Goal: Information Seeking & Learning: Check status

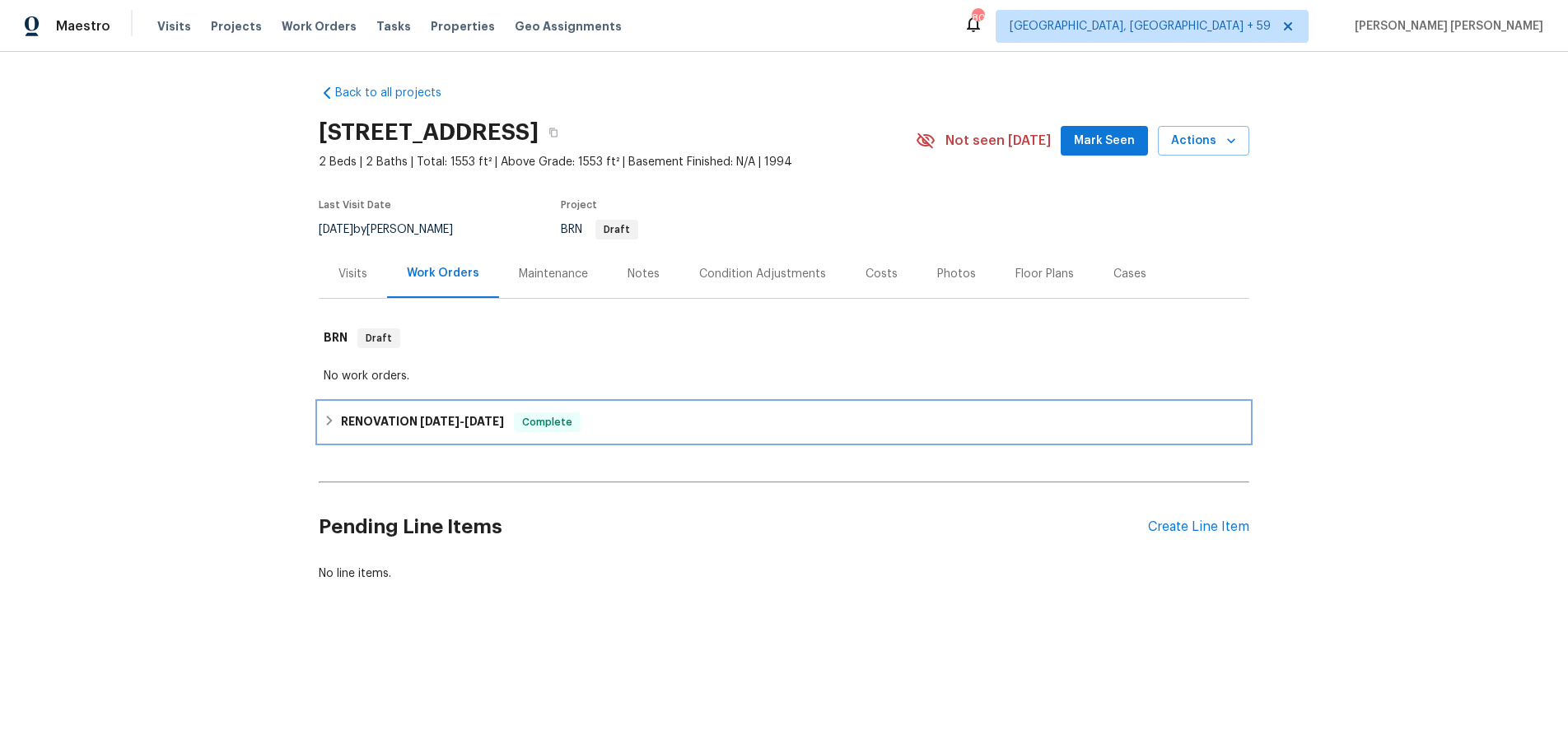
drag, startPoint x: 324, startPoint y: 420, endPoint x: 391, endPoint y: 414, distance: 67.3
click at [325, 418] on icon at bounding box center [329, 420] width 12 height 12
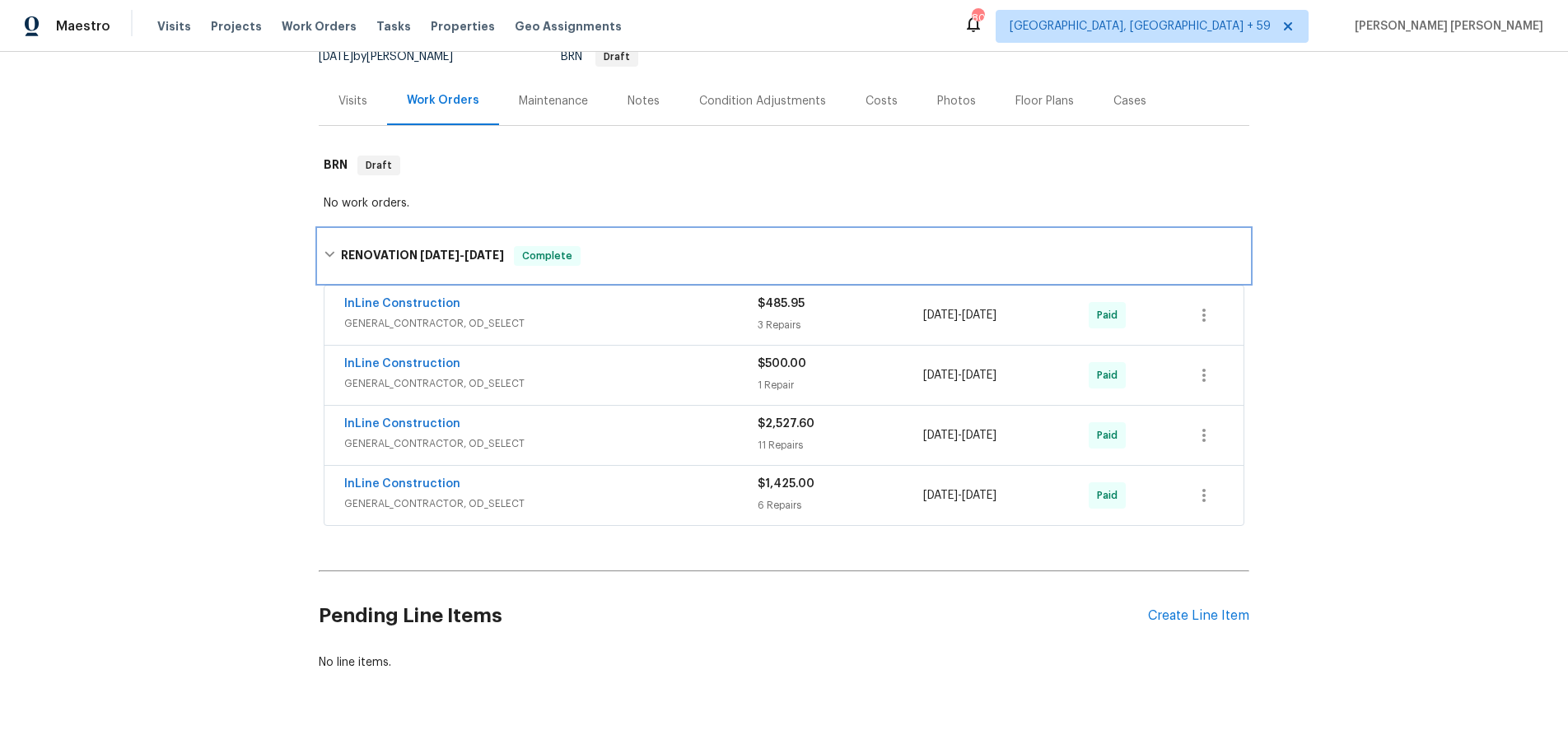
scroll to position [211, 0]
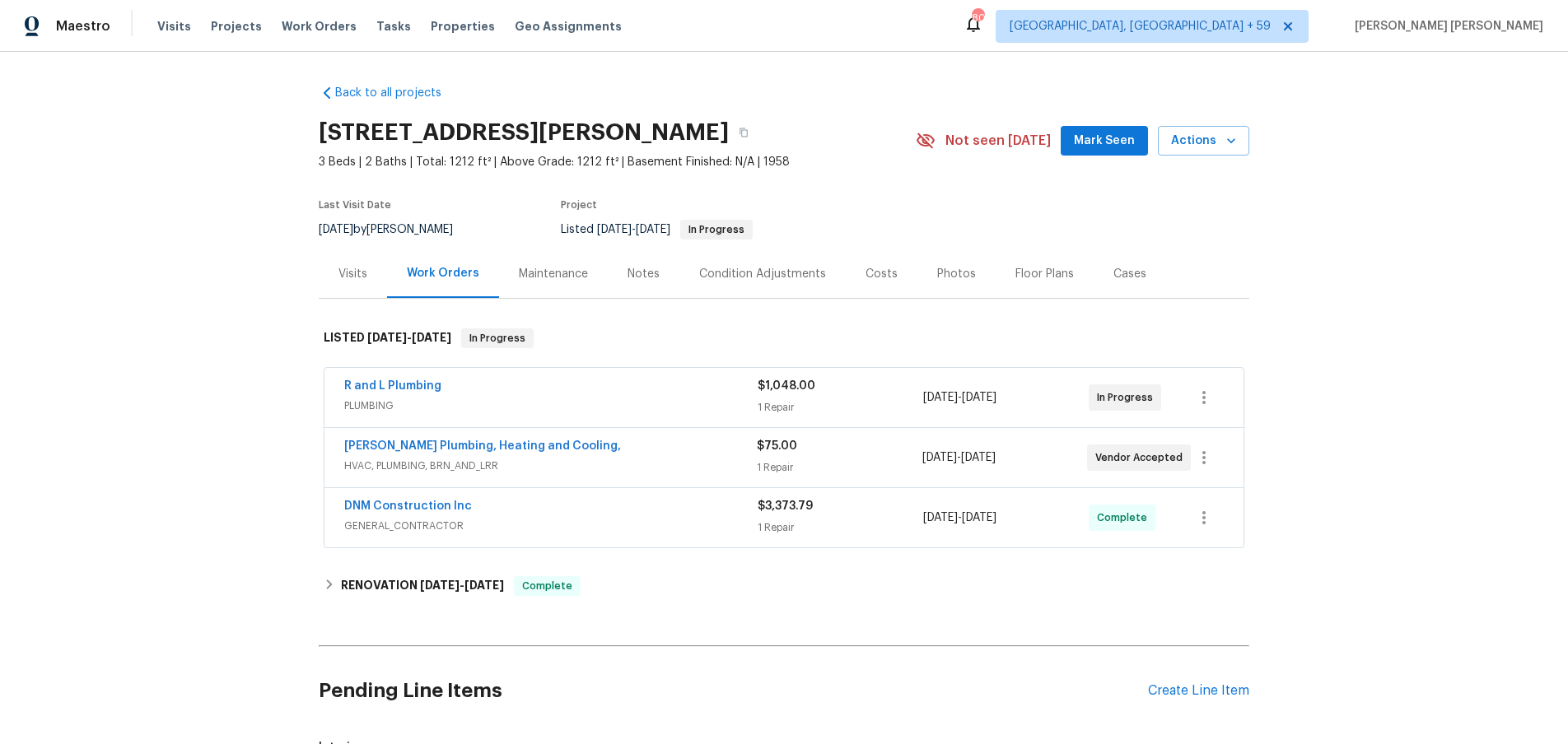
click at [677, 465] on span "HVAC, PLUMBING, BRN_AND_LRR" at bounding box center [551, 466] width 412 height 16
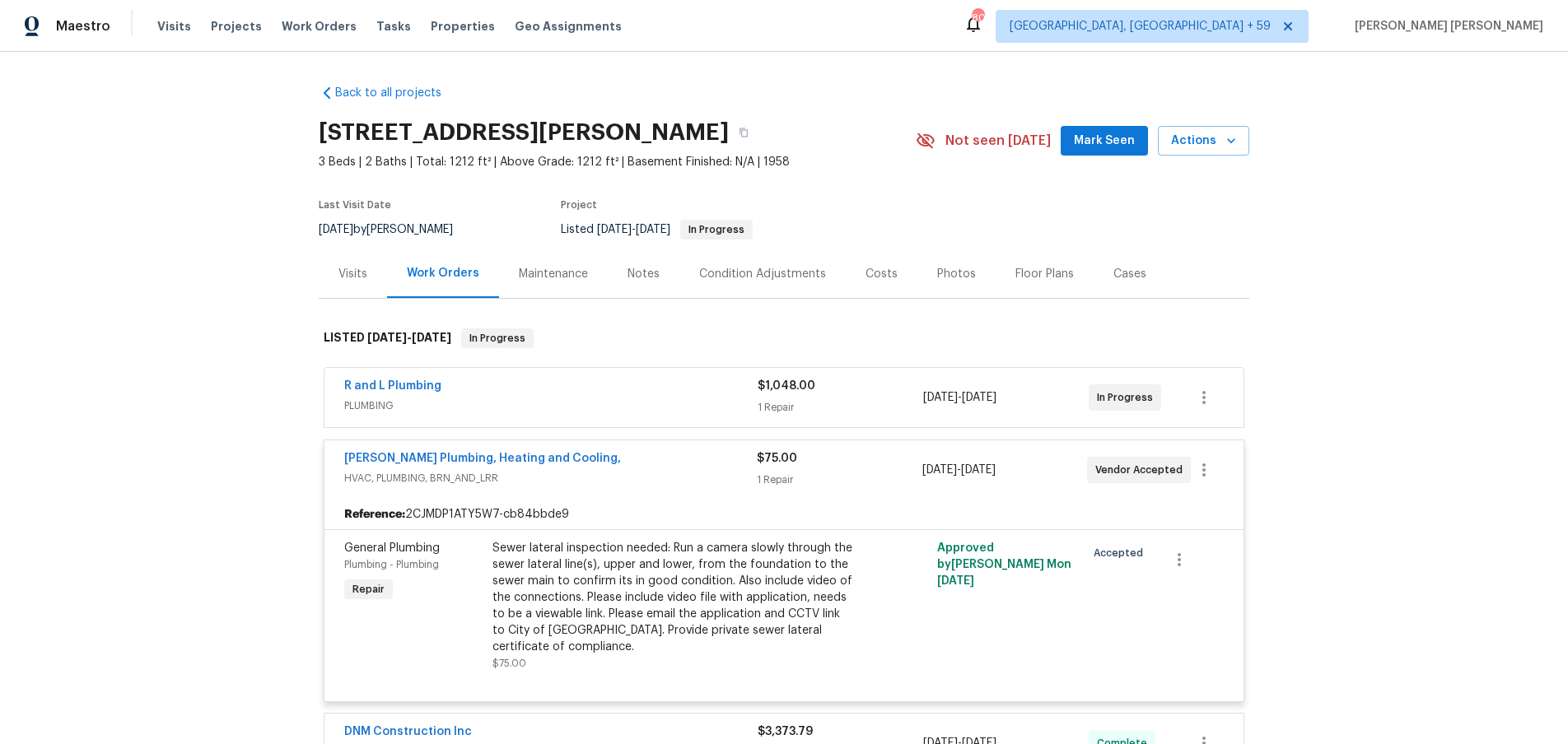
click at [618, 401] on span "PLUMBING" at bounding box center [551, 406] width 413 height 16
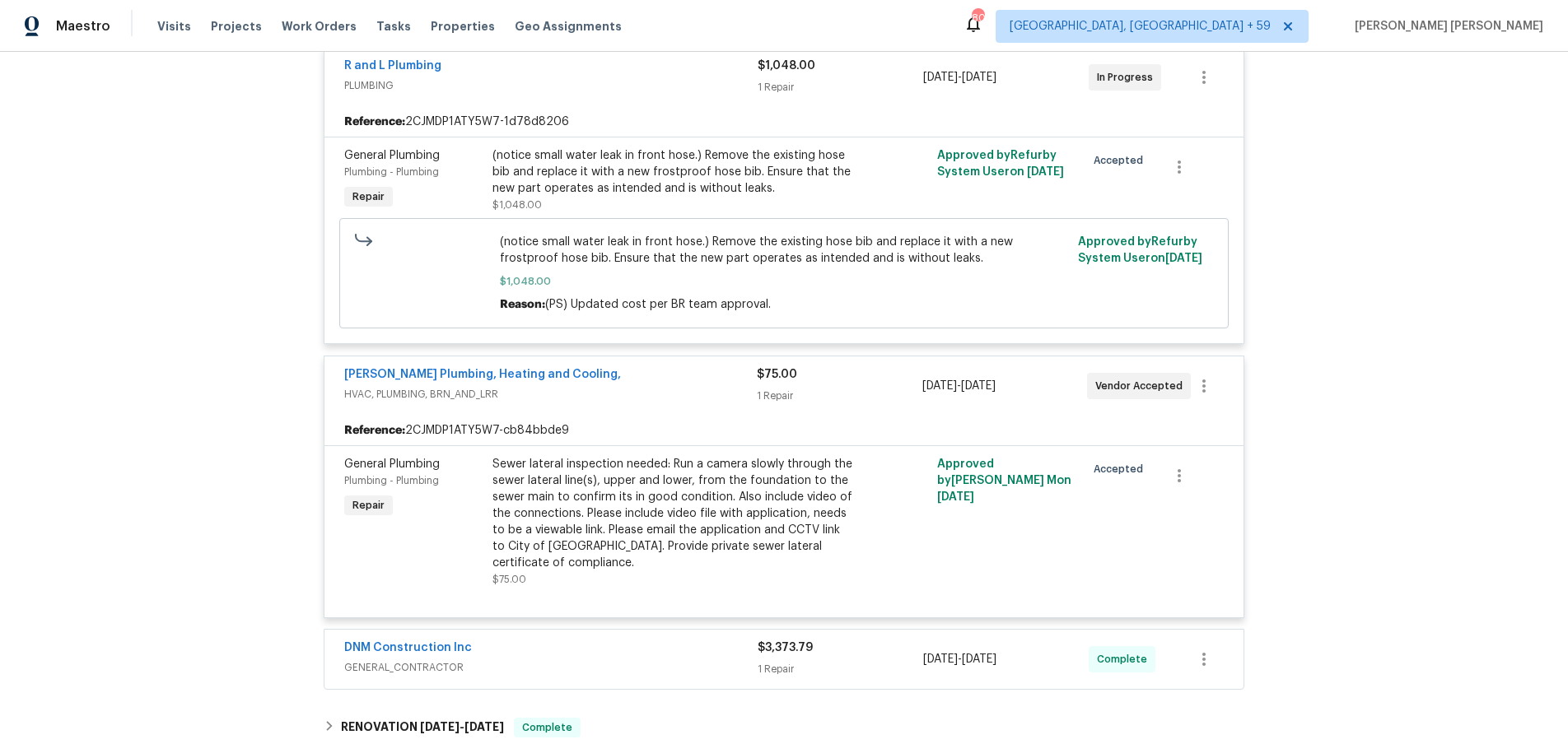
scroll to position [335, 0]
click at [568, 376] on link "Albert Nahman Plumbing, Heating and Cooling," at bounding box center [483, 372] width 277 height 12
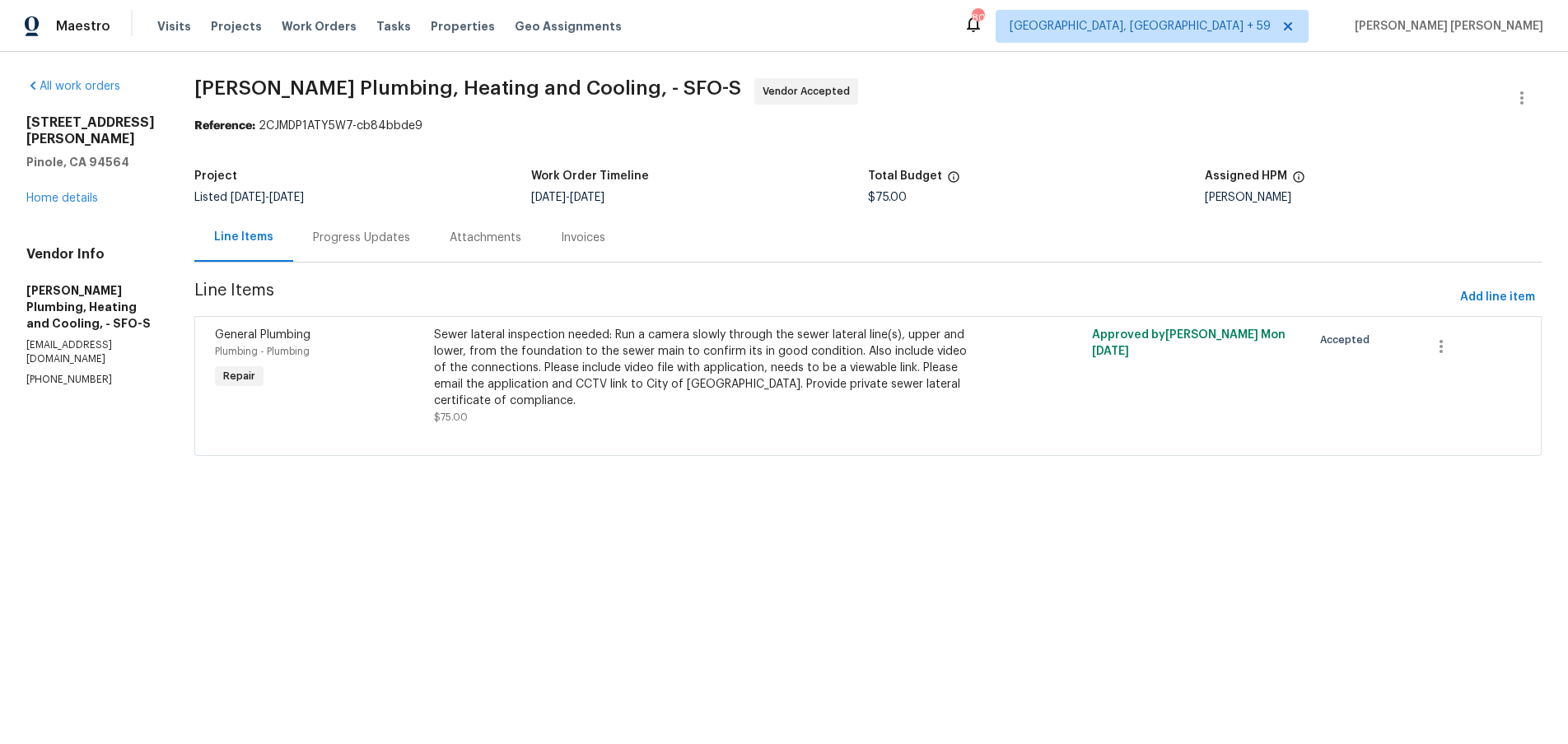
click at [410, 236] on div "Progress Updates" at bounding box center [361, 237] width 97 height 16
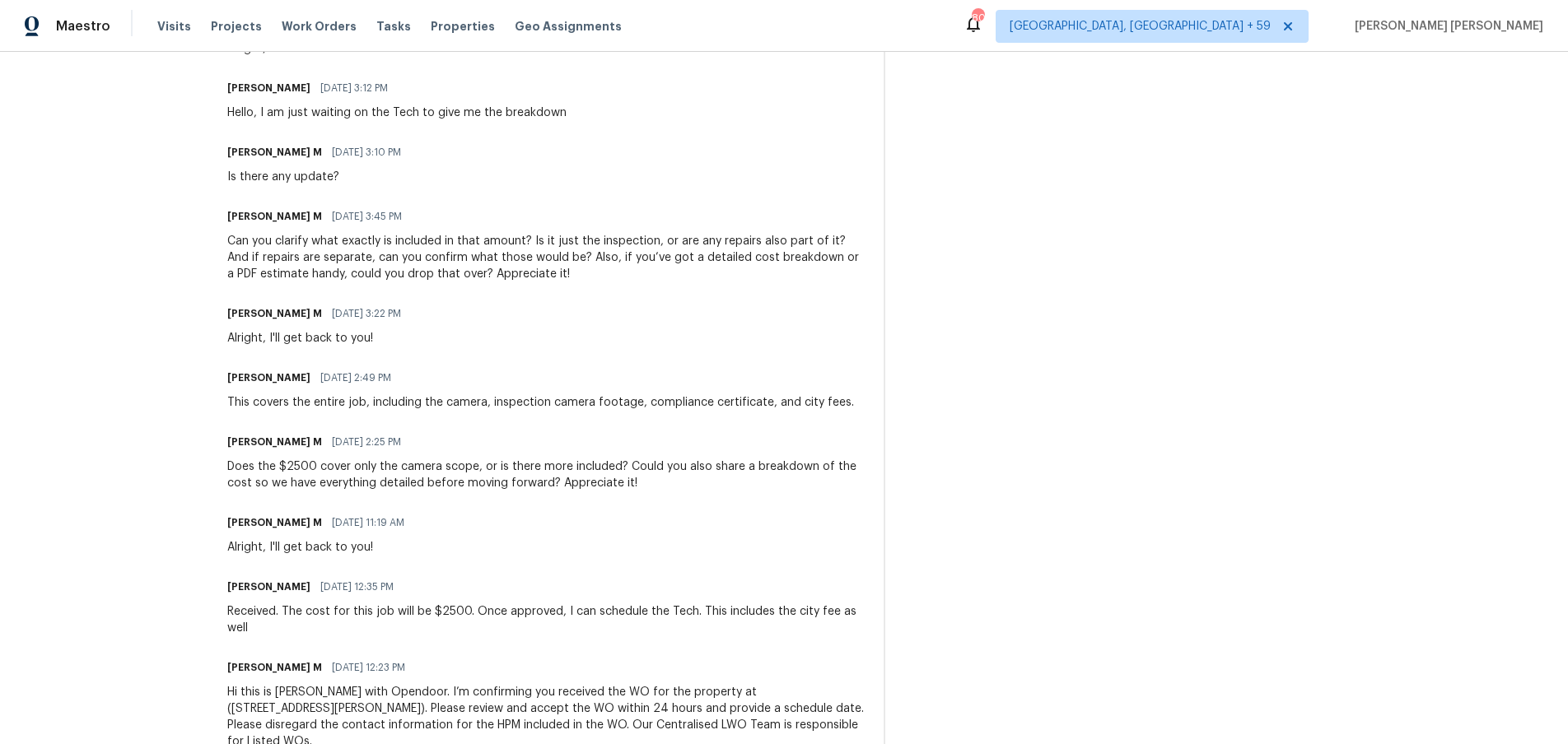
scroll to position [754, 0]
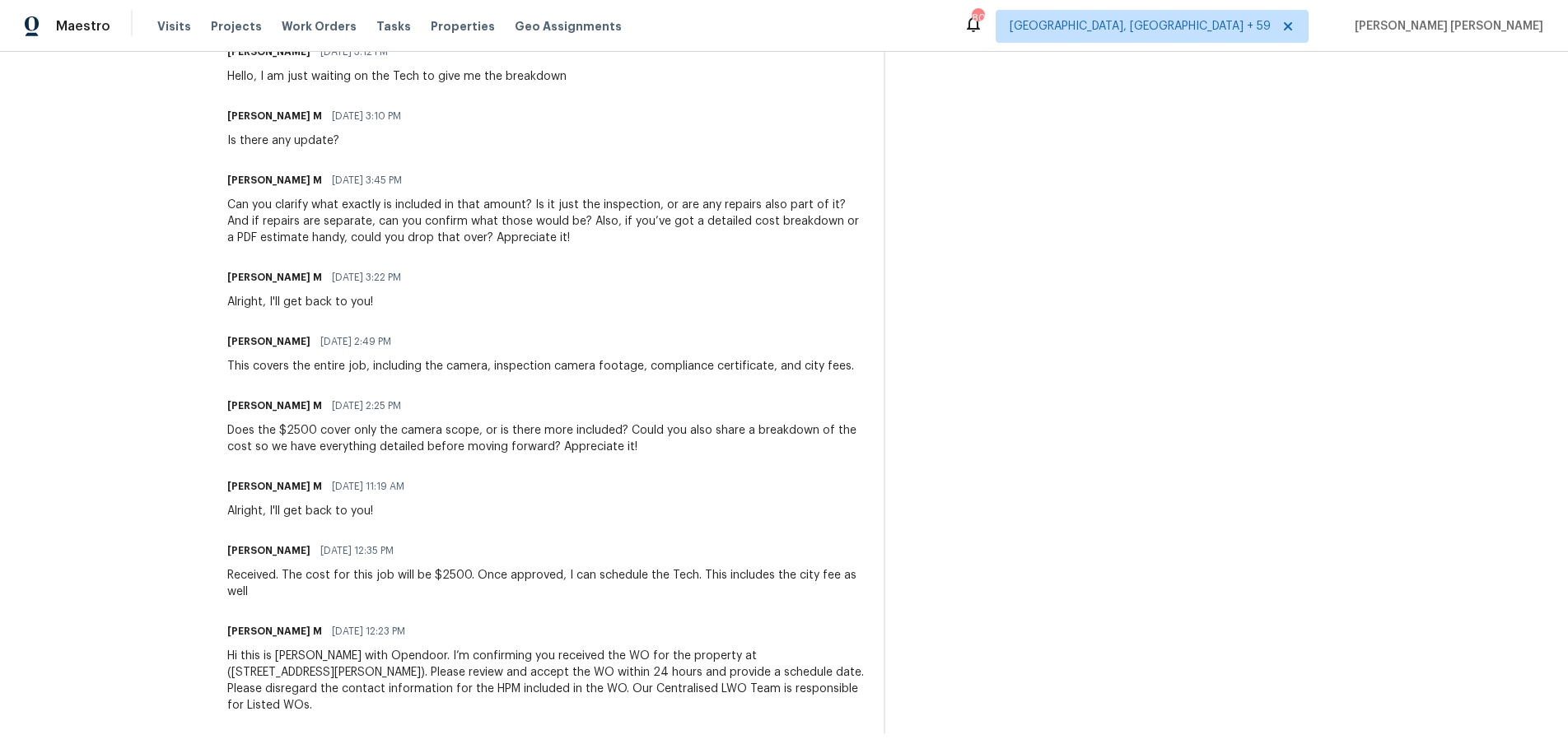
click at [741, 416] on div "Trade Partner Updates Vignesh M 08/04/2025 2:15 PM Hold on a sec, I'll get back…" at bounding box center [545, 269] width 636 height 929
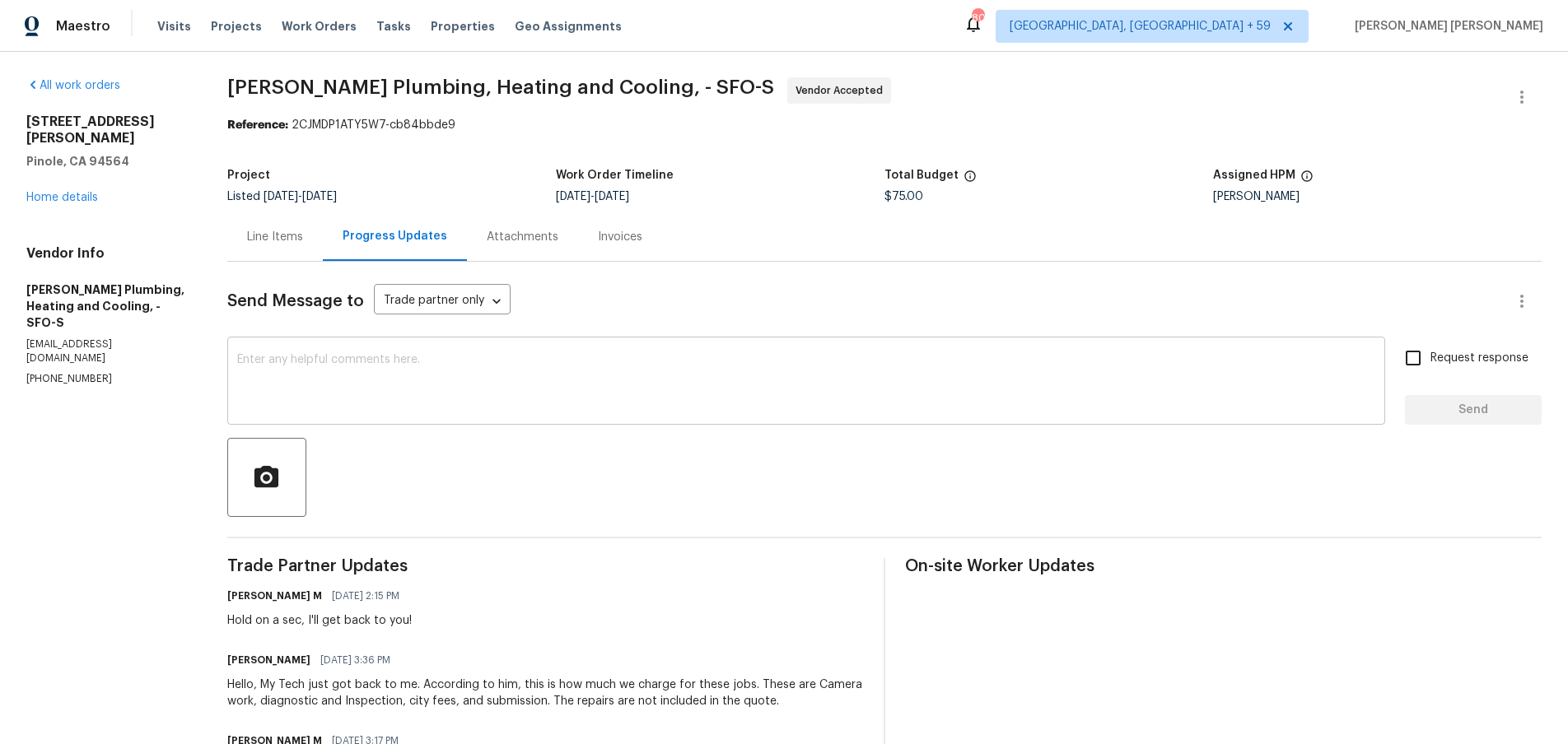
scroll to position [0, 0]
click at [59, 193] on link "Home details" at bounding box center [62, 198] width 71 height 12
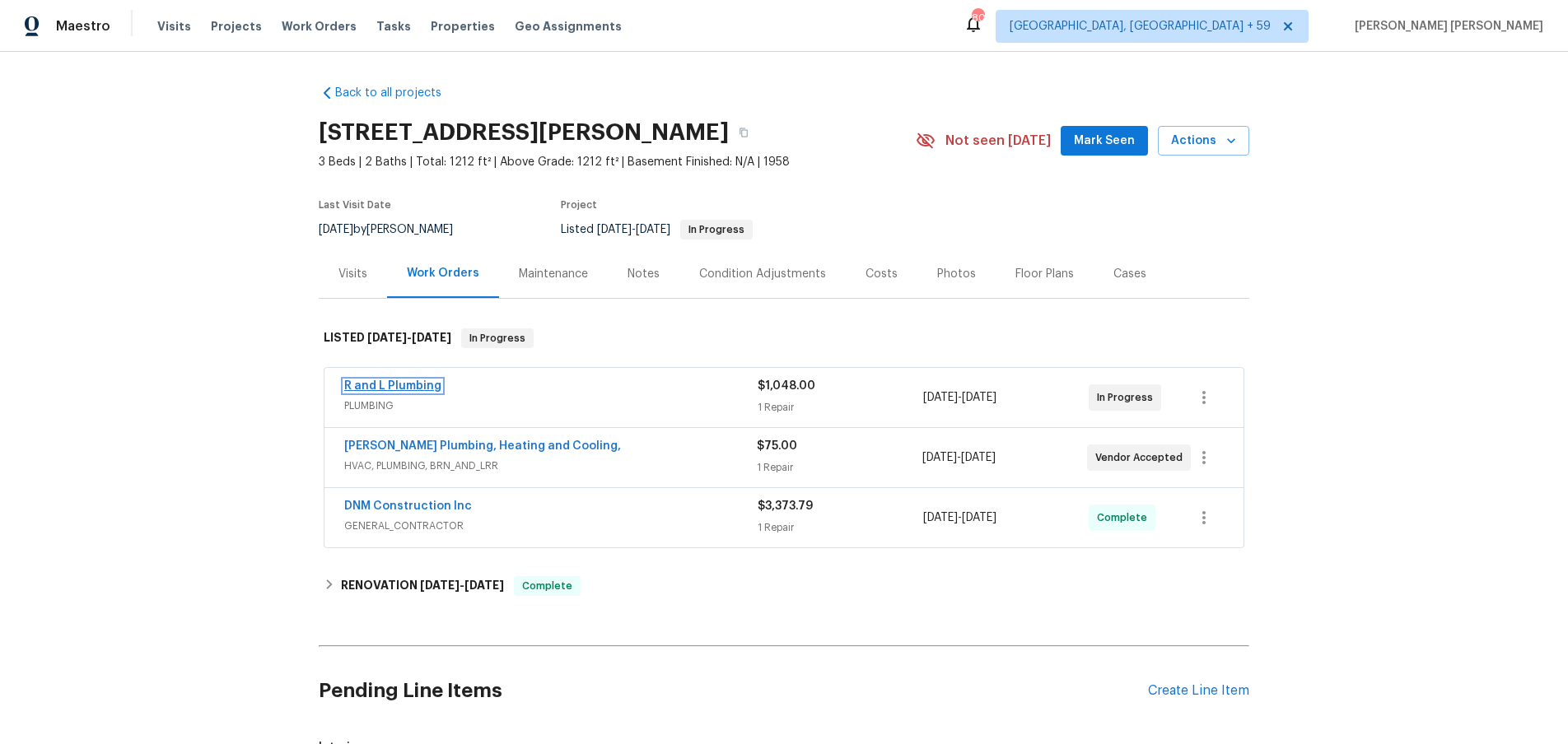
click at [423, 384] on link "R and L Plumbing" at bounding box center [393, 385] width 97 height 12
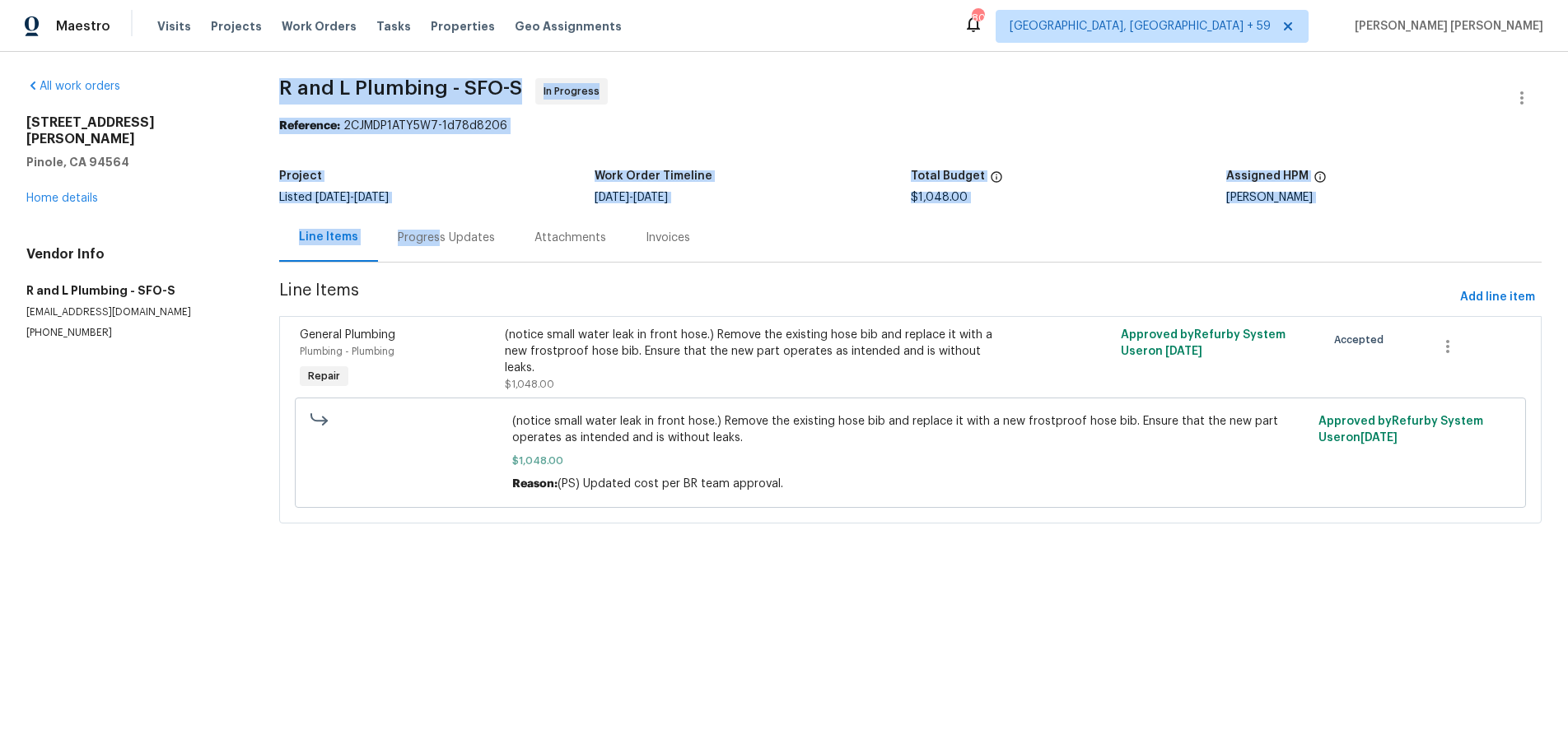
drag, startPoint x: 437, startPoint y: 239, endPoint x: 860, endPoint y: 75, distance: 453.7
click at [860, 75] on div "All work orders 2572 Alice Way Pinole, CA 94564 Home details Vendor Info R and …" at bounding box center [784, 310] width 1568 height 517
click at [840, 96] on span "R and L Plumbing - SFO-S In Progress" at bounding box center [891, 98] width 1223 height 39
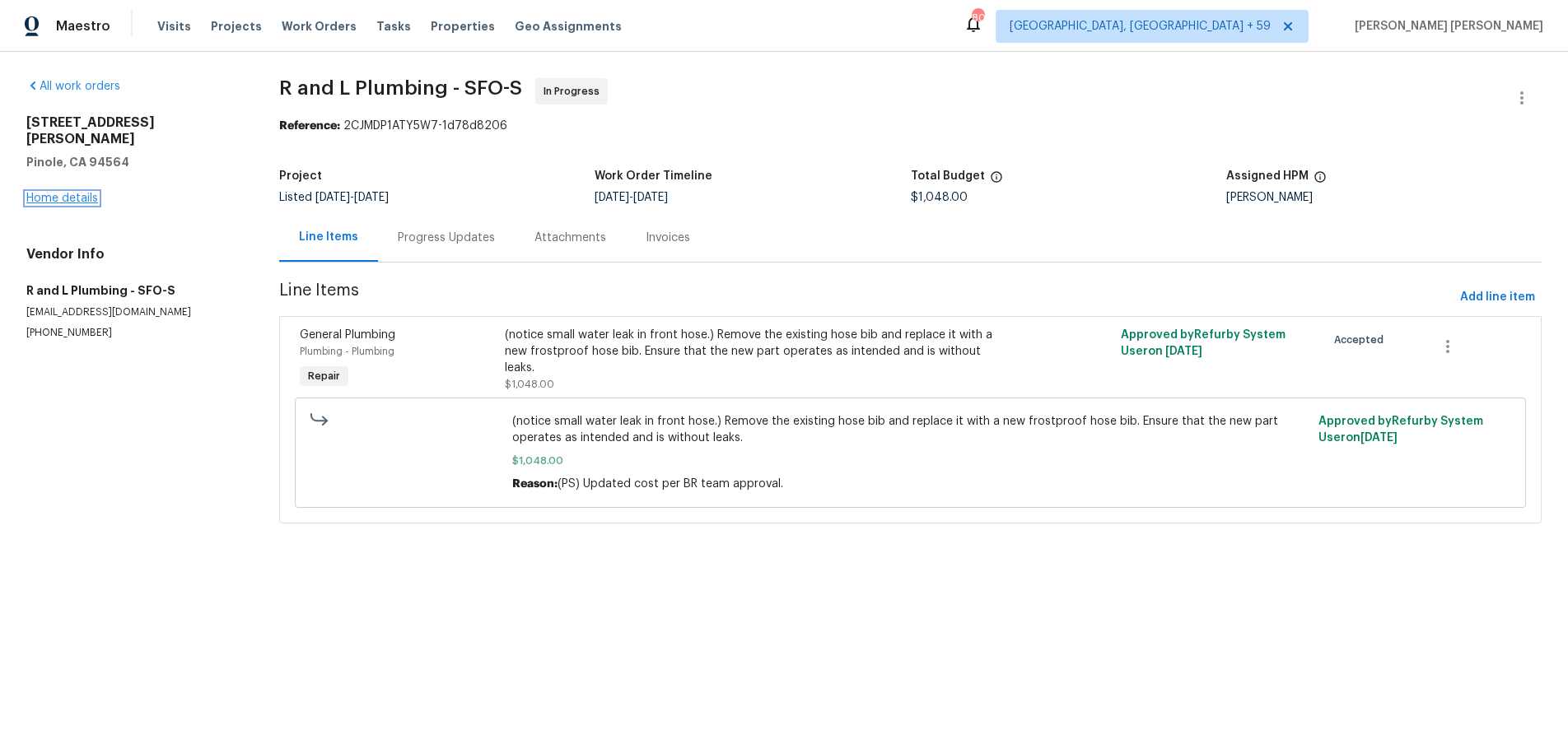
click at [81, 193] on link "Home details" at bounding box center [62, 198] width 71 height 12
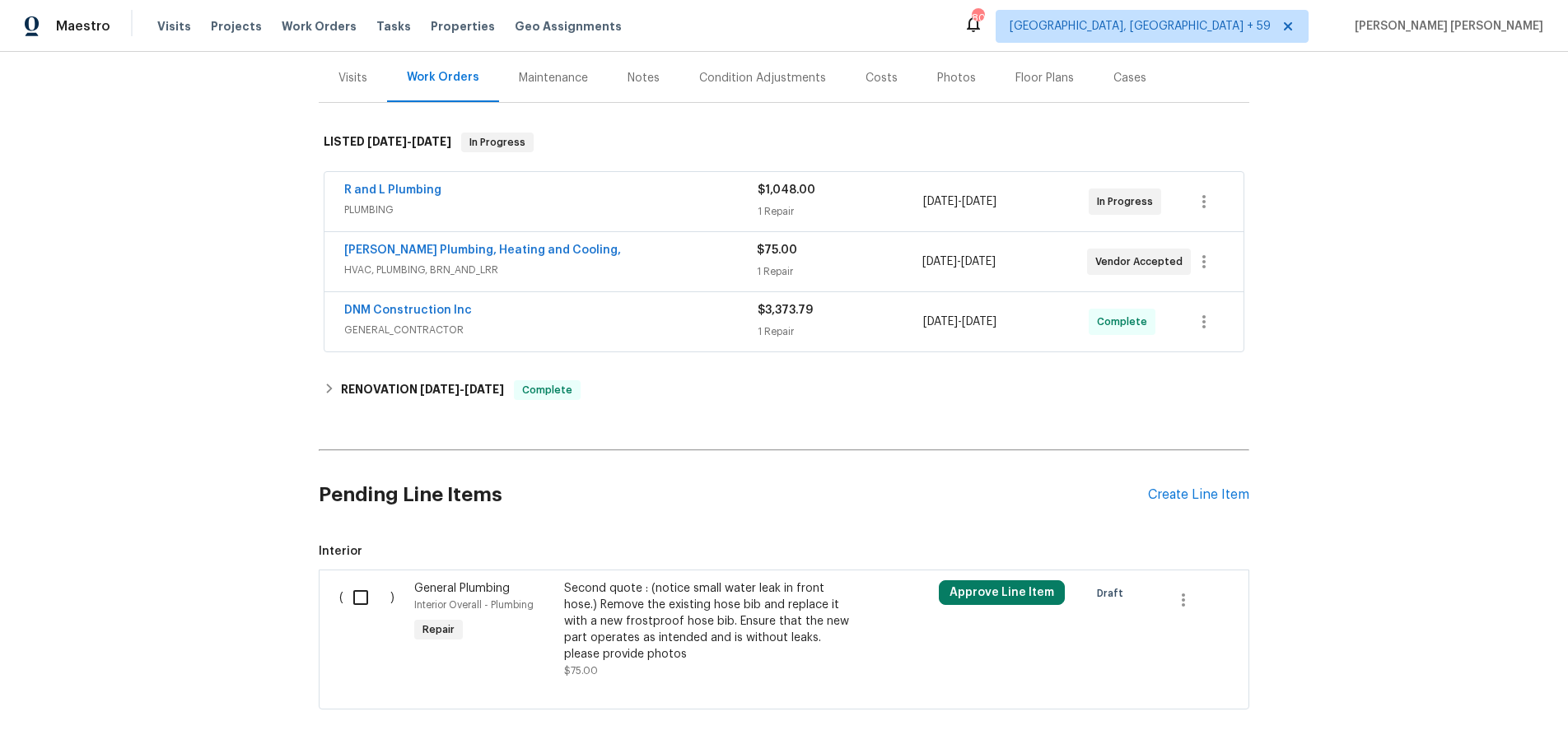
scroll to position [193, 0]
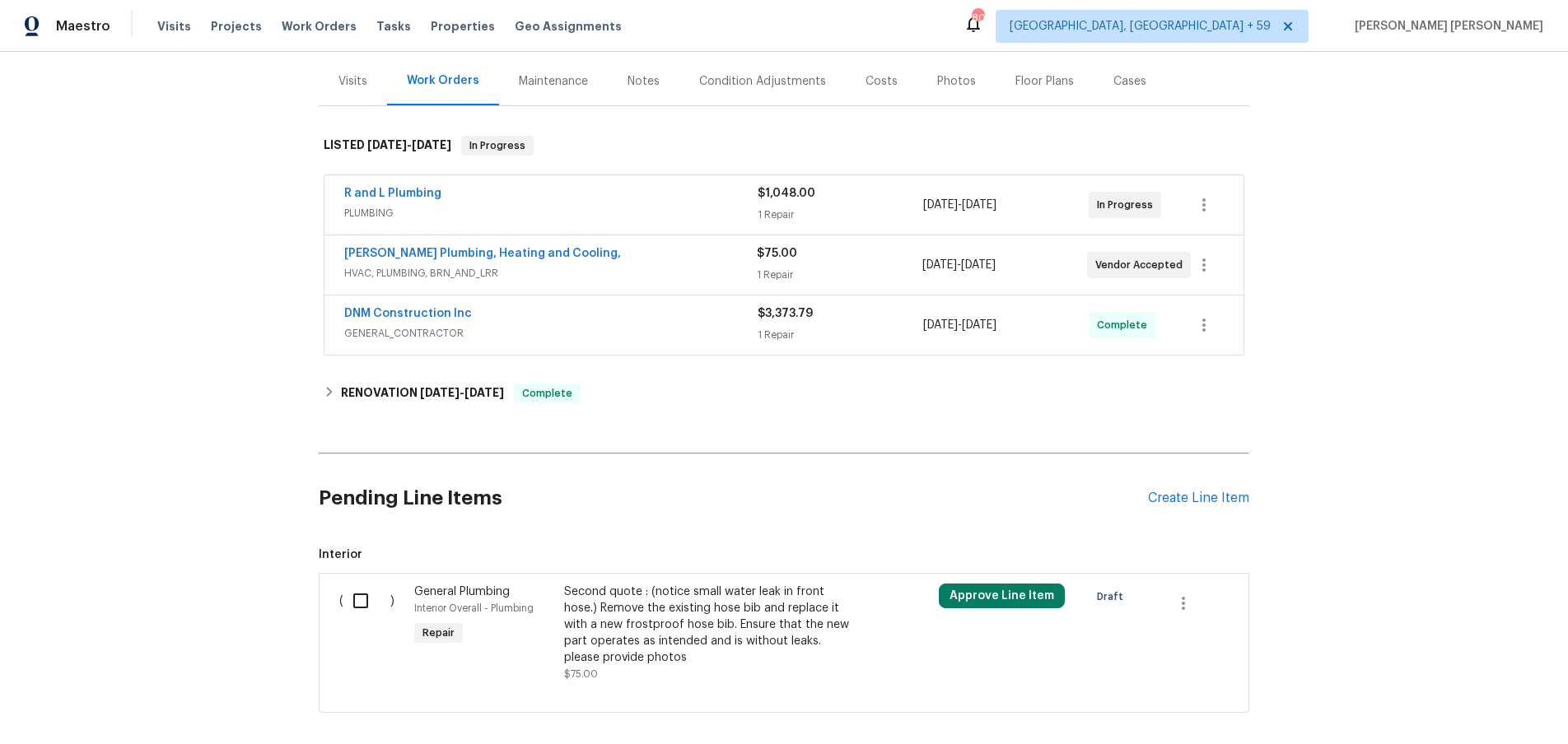
click at [684, 249] on div "Albert Nahman Plumbing, Heating and Cooling," at bounding box center [551, 255] width 412 height 20
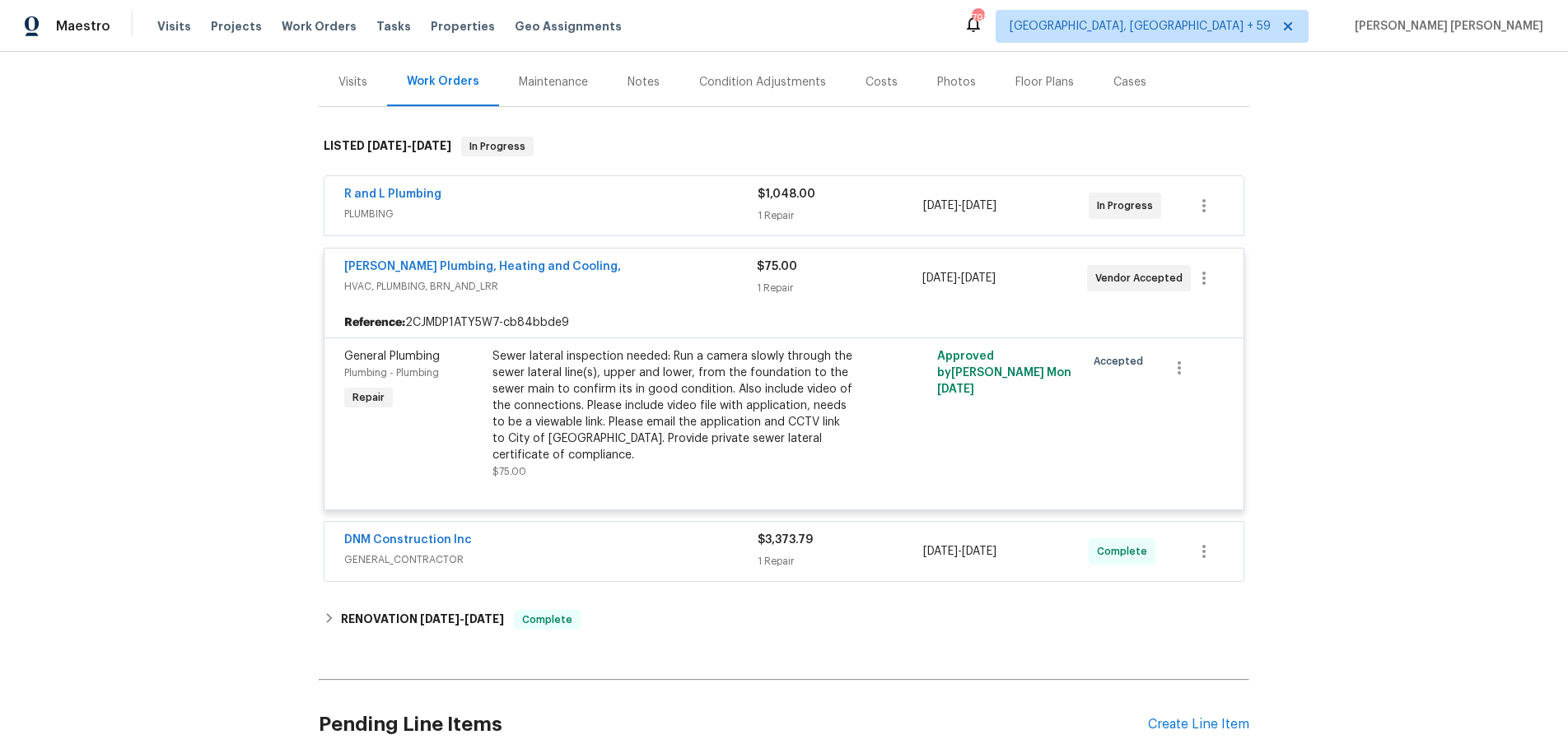
scroll to position [0, 0]
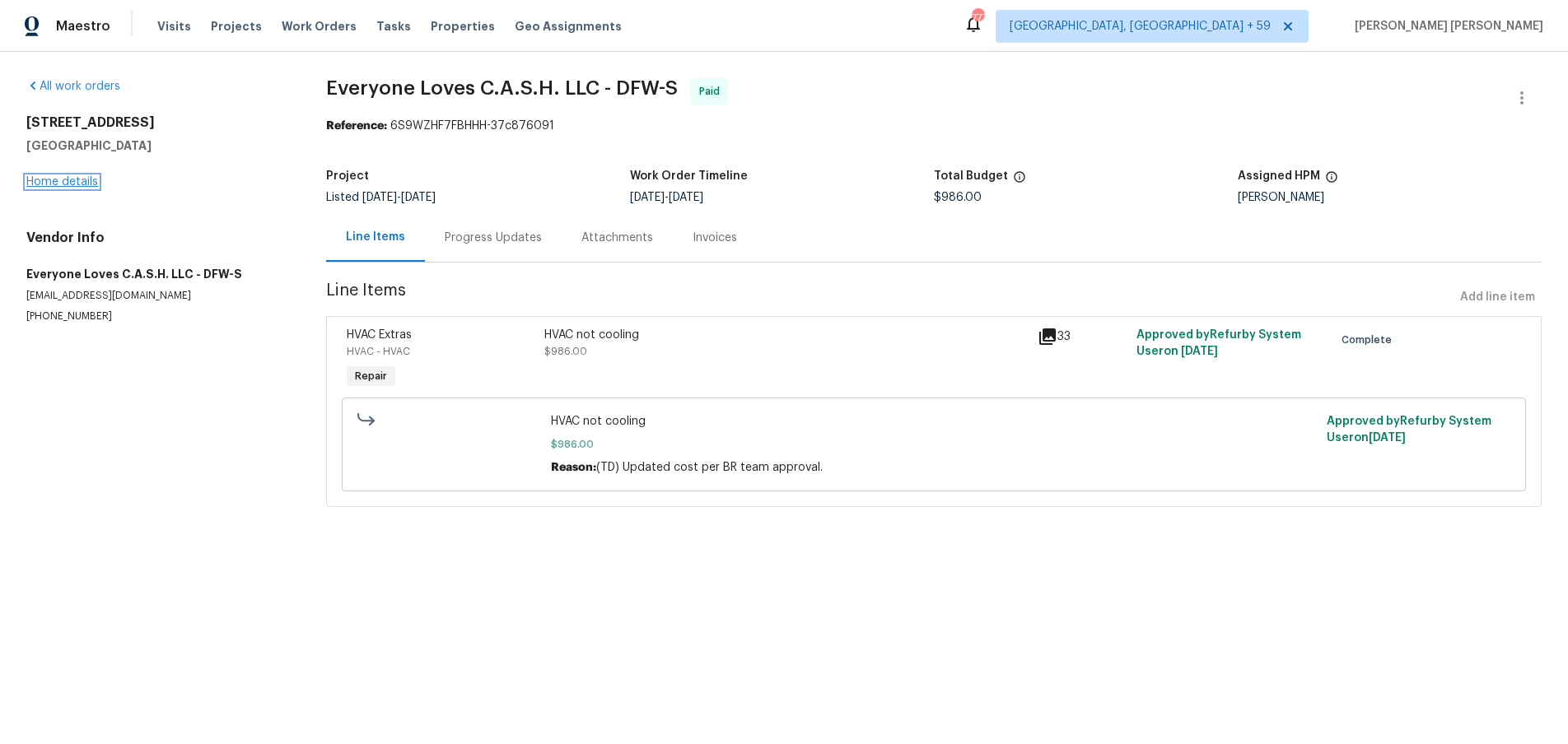
click at [74, 186] on link "Home details" at bounding box center [62, 181] width 71 height 12
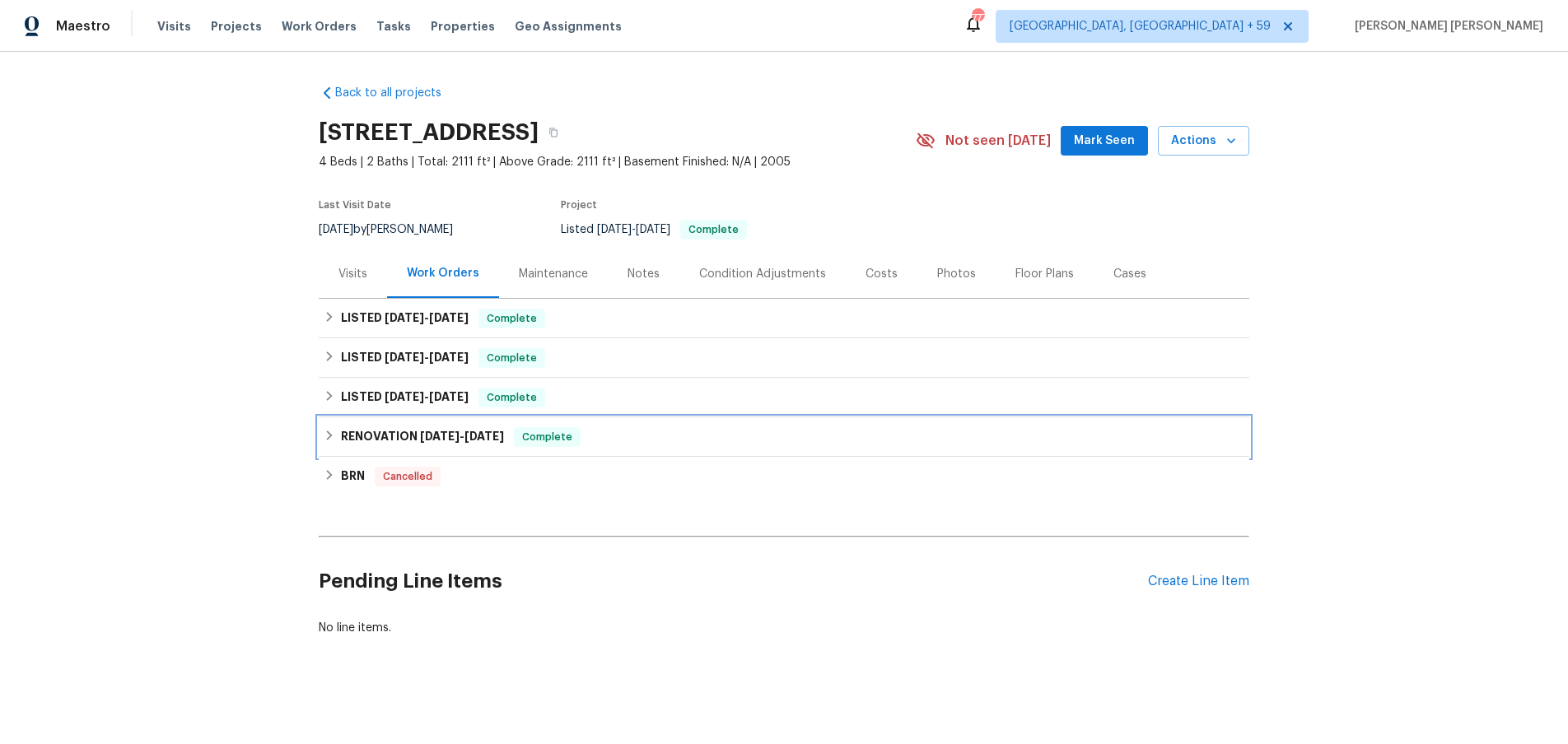
click at [420, 439] on span "7/18/24" at bounding box center [440, 436] width 39 height 12
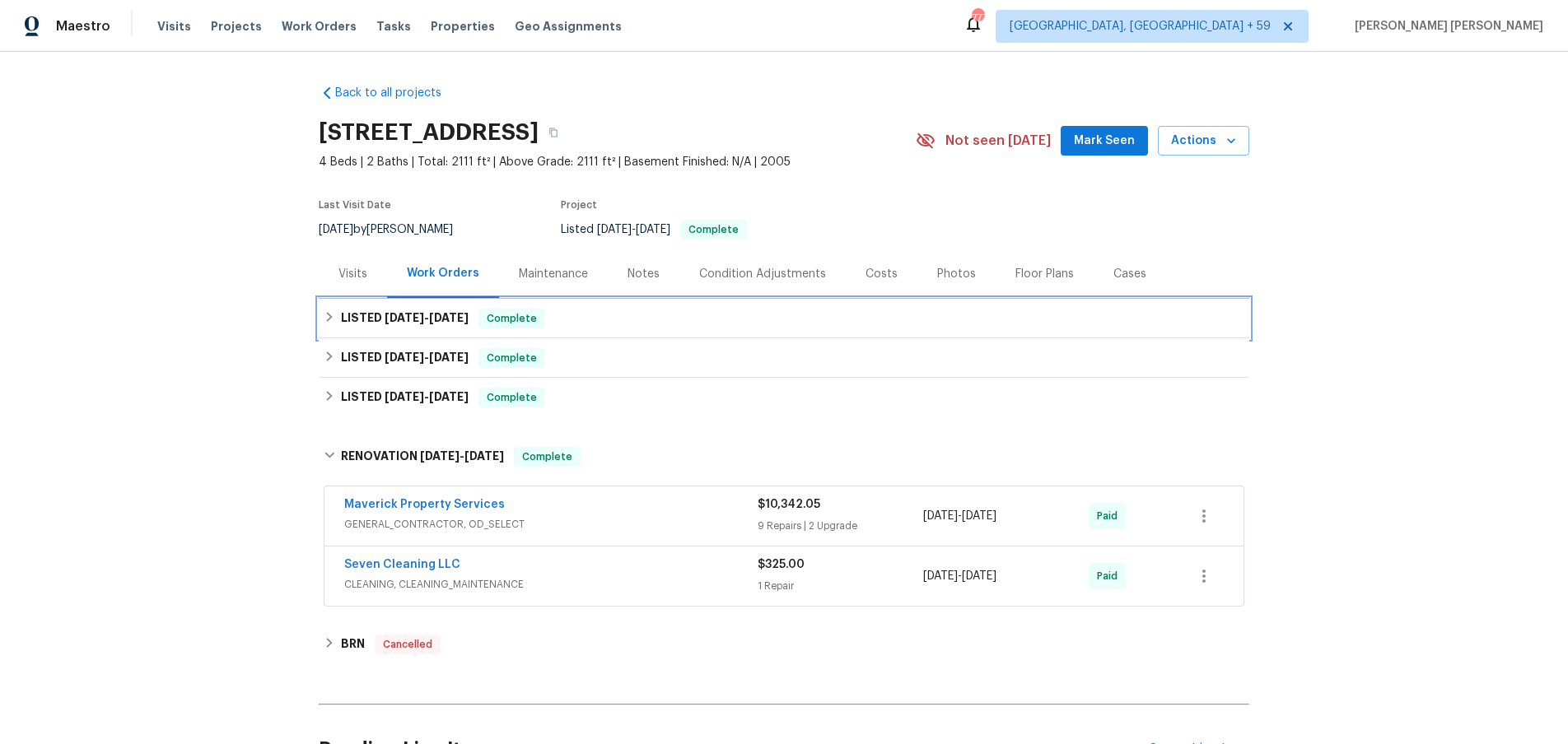
click at [336, 324] on div "LISTED 5/19/25 - 5/20/25 Complete" at bounding box center [784, 318] width 920 height 20
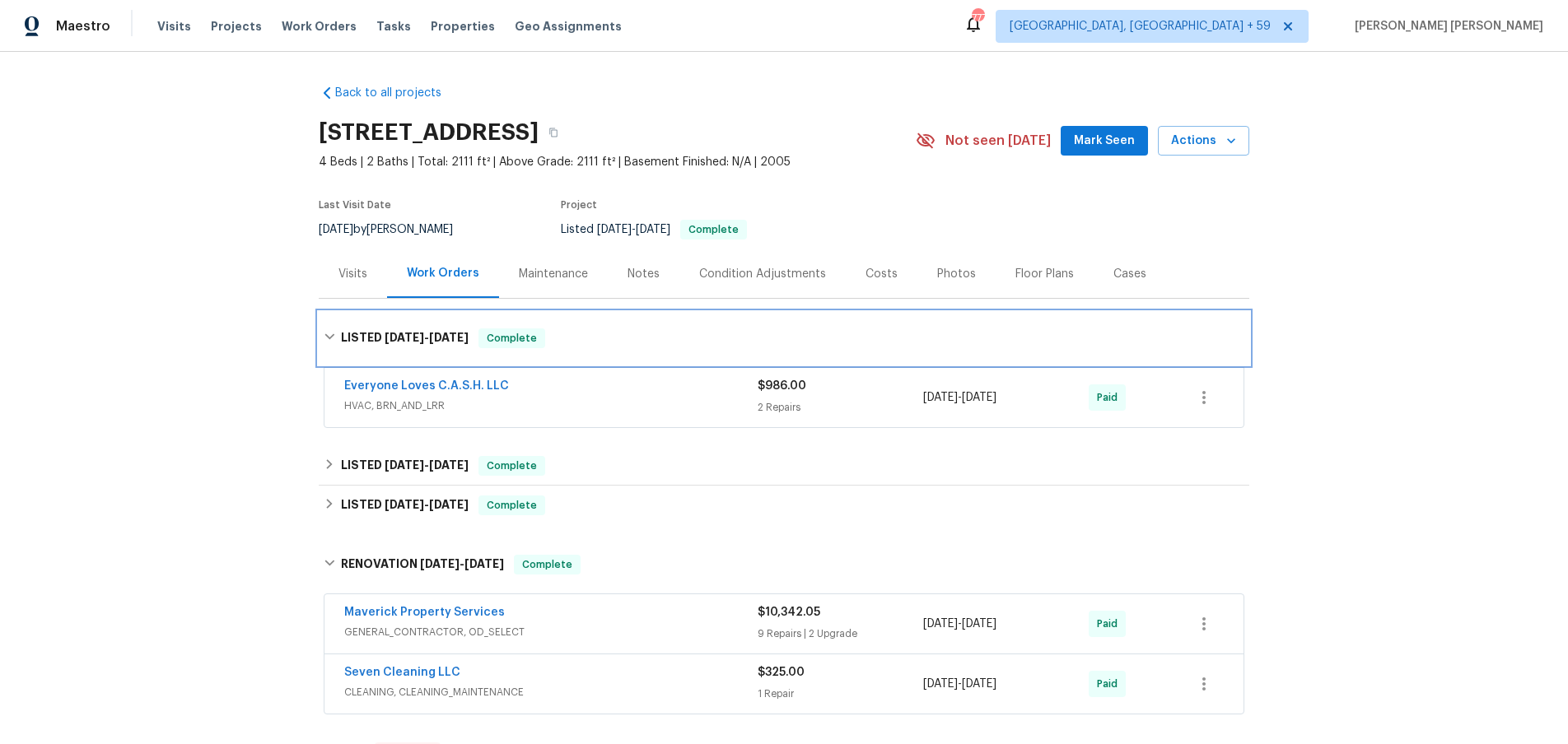
click at [336, 324] on div "LISTED 5/19/25 - 5/20/25 Complete" at bounding box center [784, 338] width 931 height 53
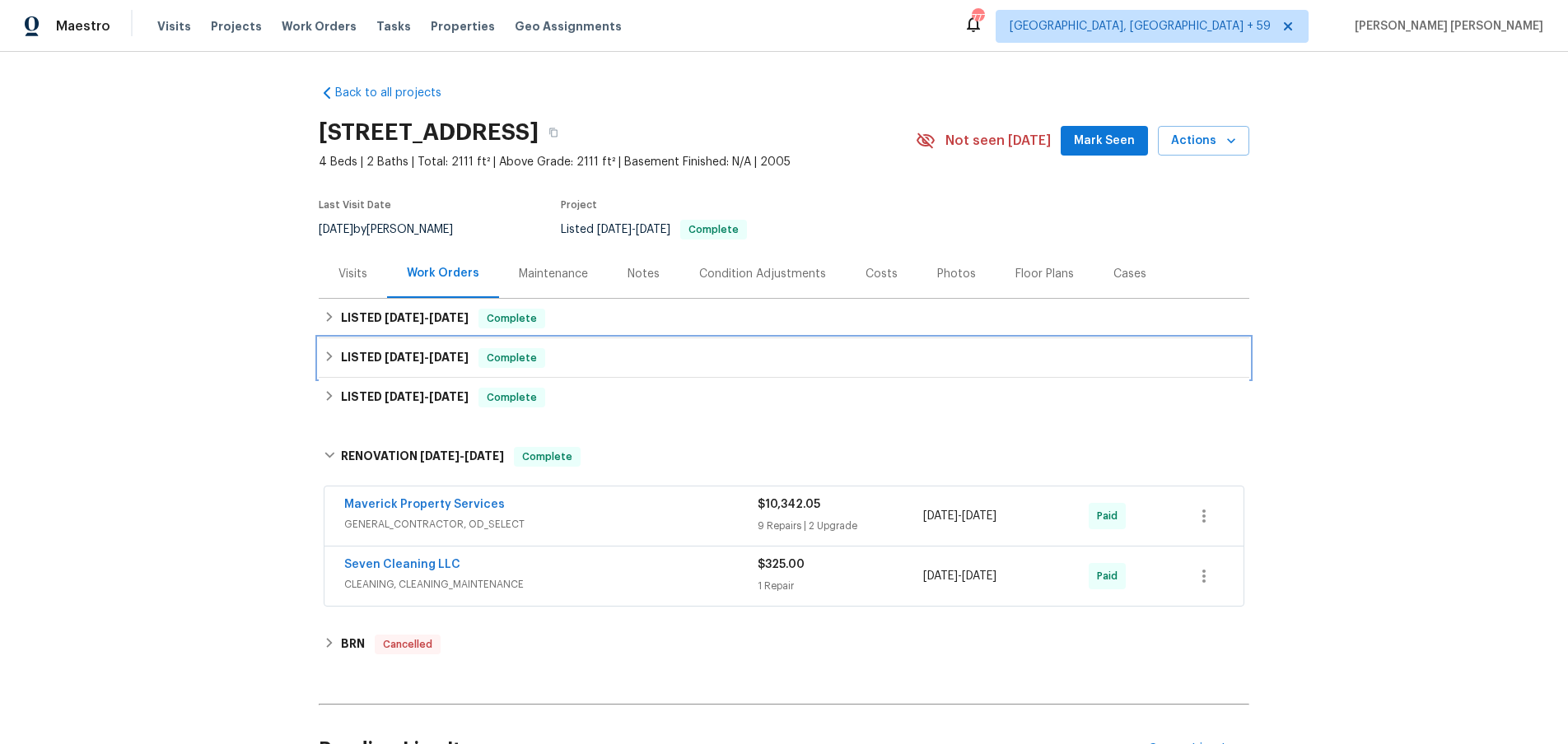
click at [334, 354] on icon at bounding box center [329, 356] width 12 height 12
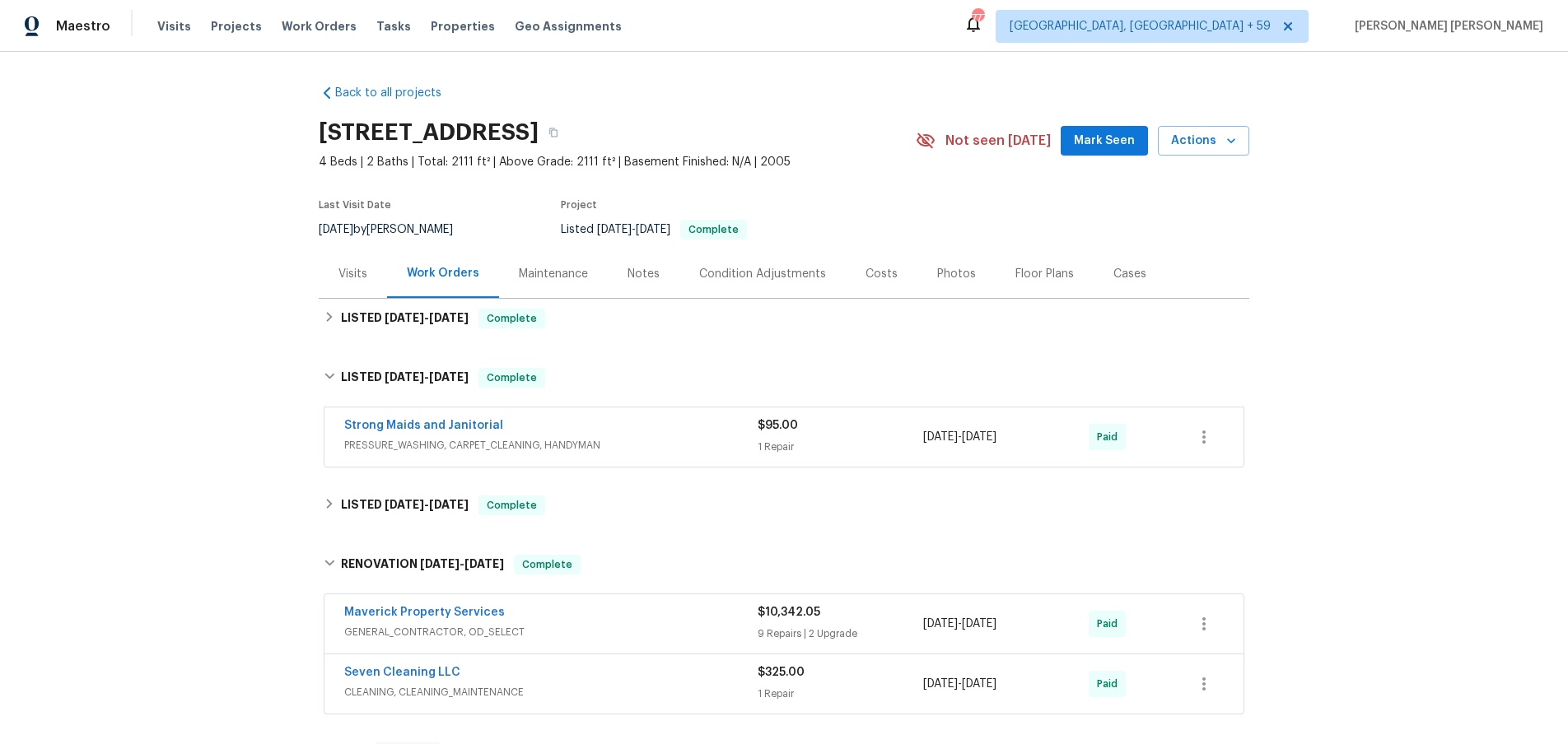
click at [706, 433] on div "Strong Maids and Janitorial" at bounding box center [551, 427] width 413 height 20
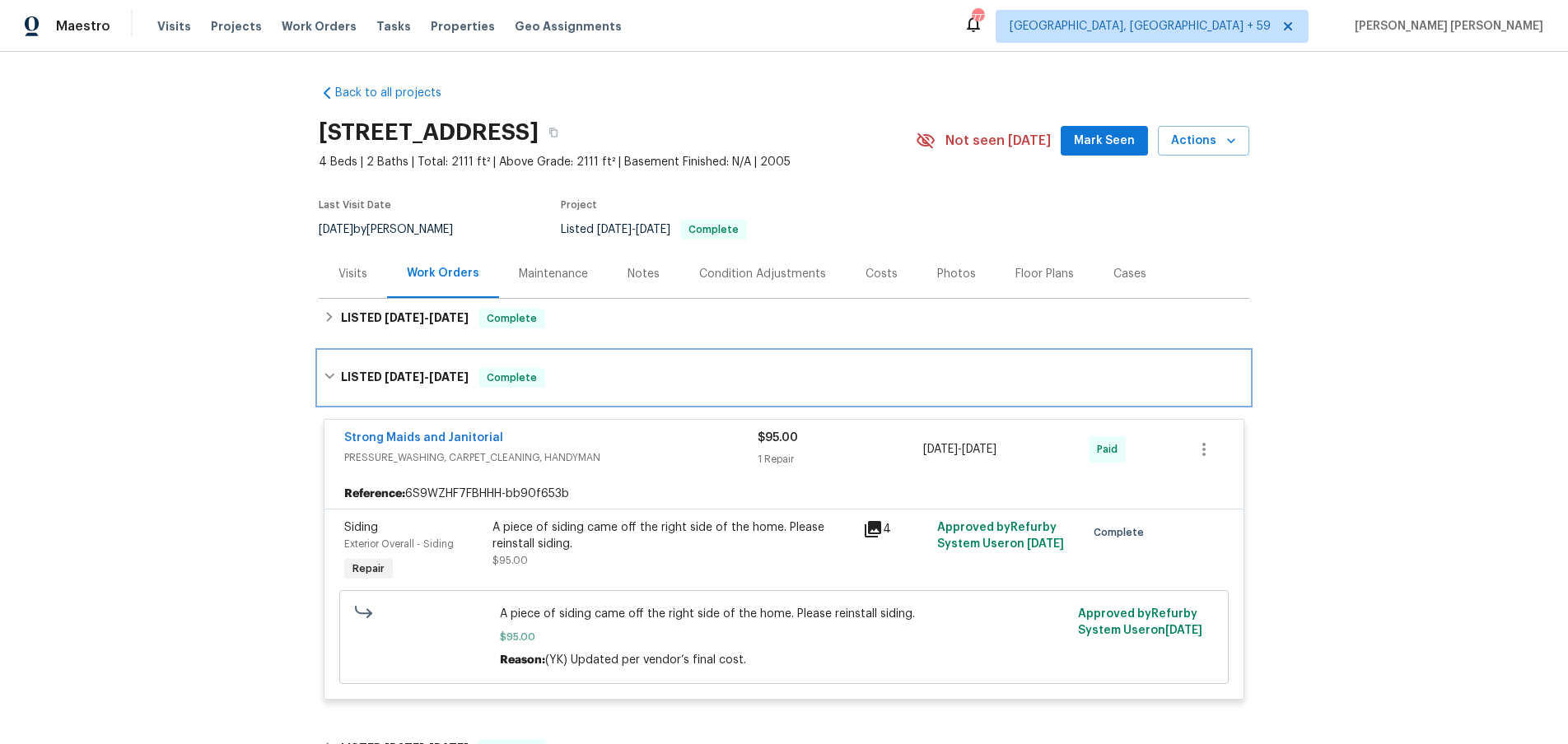
click at [333, 378] on icon at bounding box center [329, 376] width 12 height 12
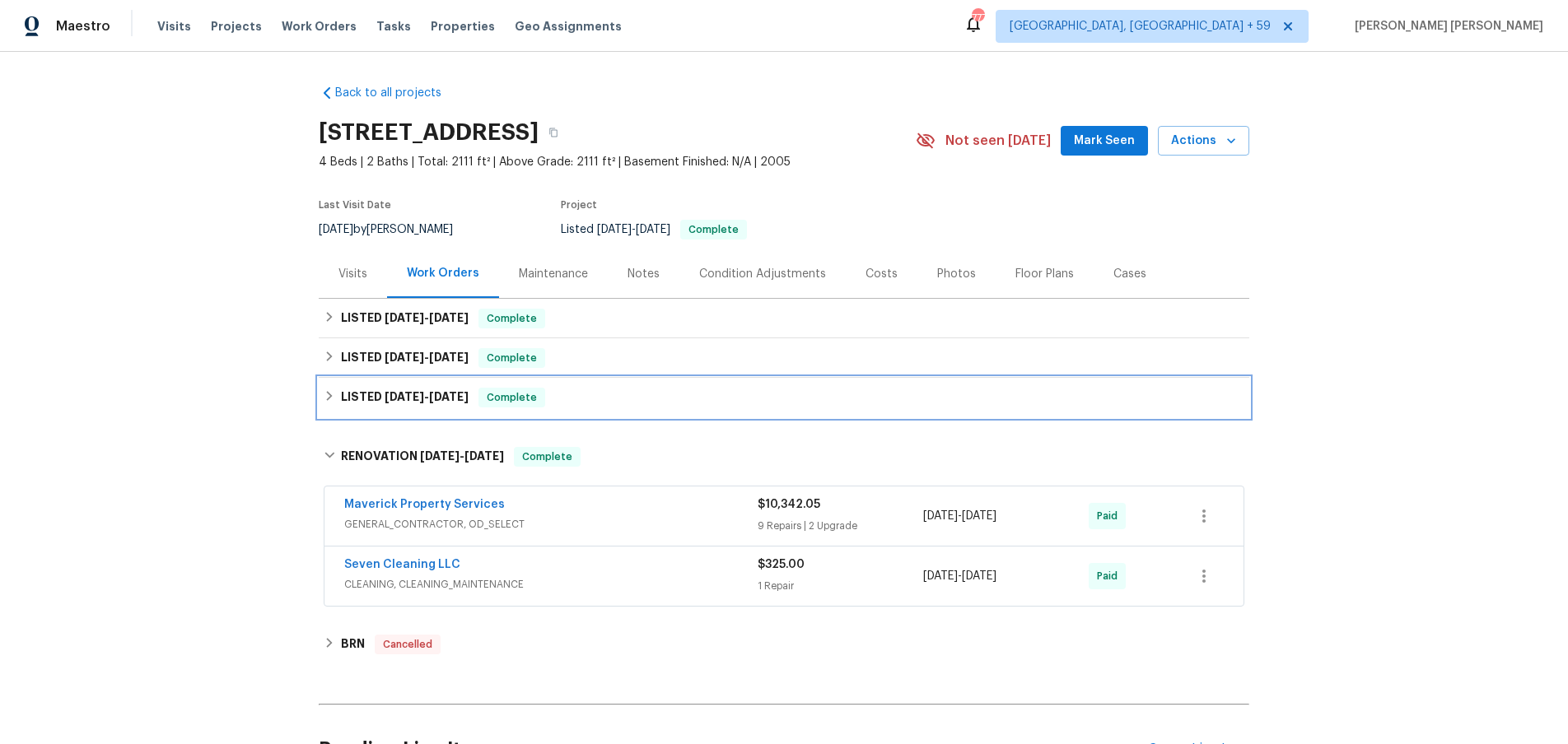
click at [325, 394] on icon at bounding box center [329, 395] width 12 height 12
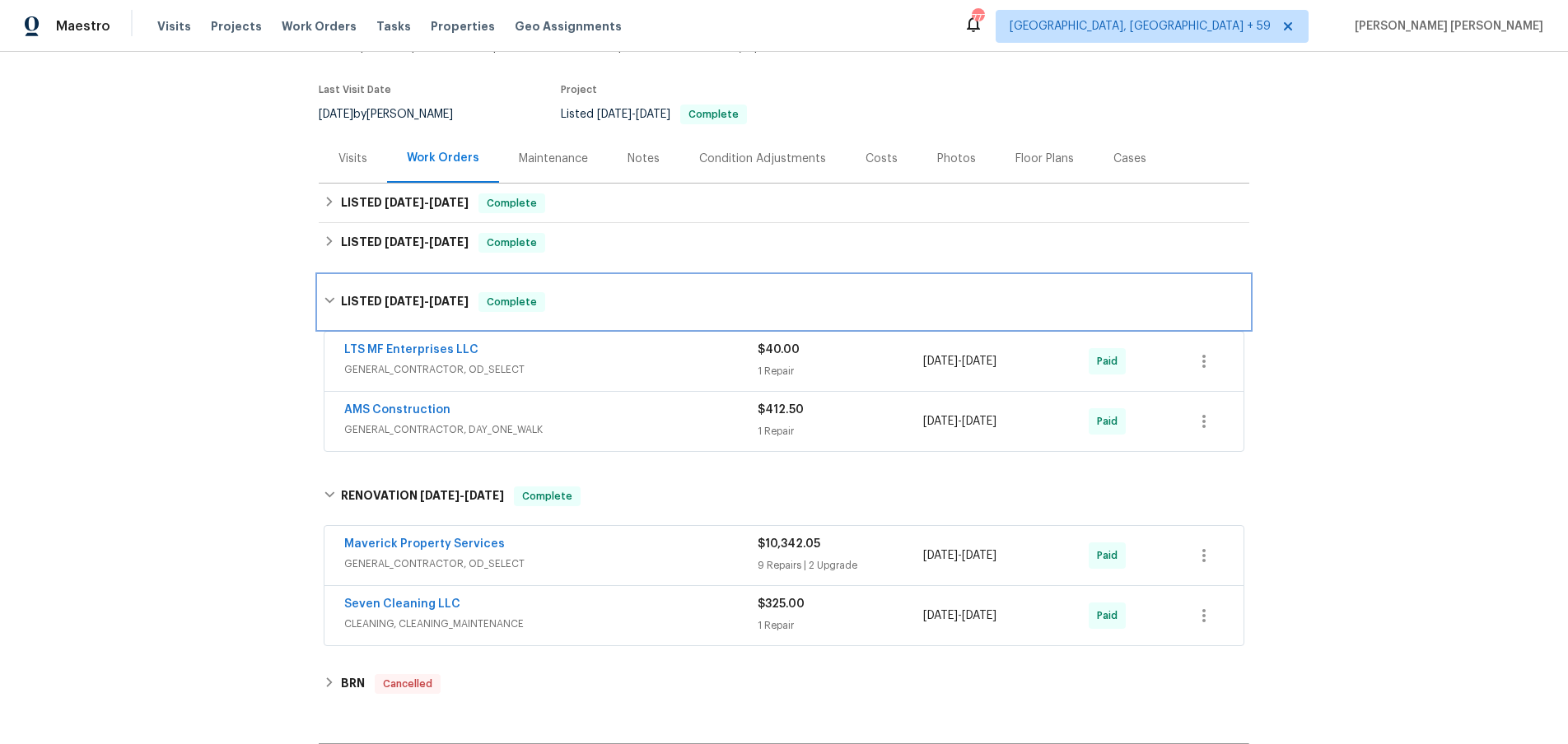
scroll to position [138, 0]
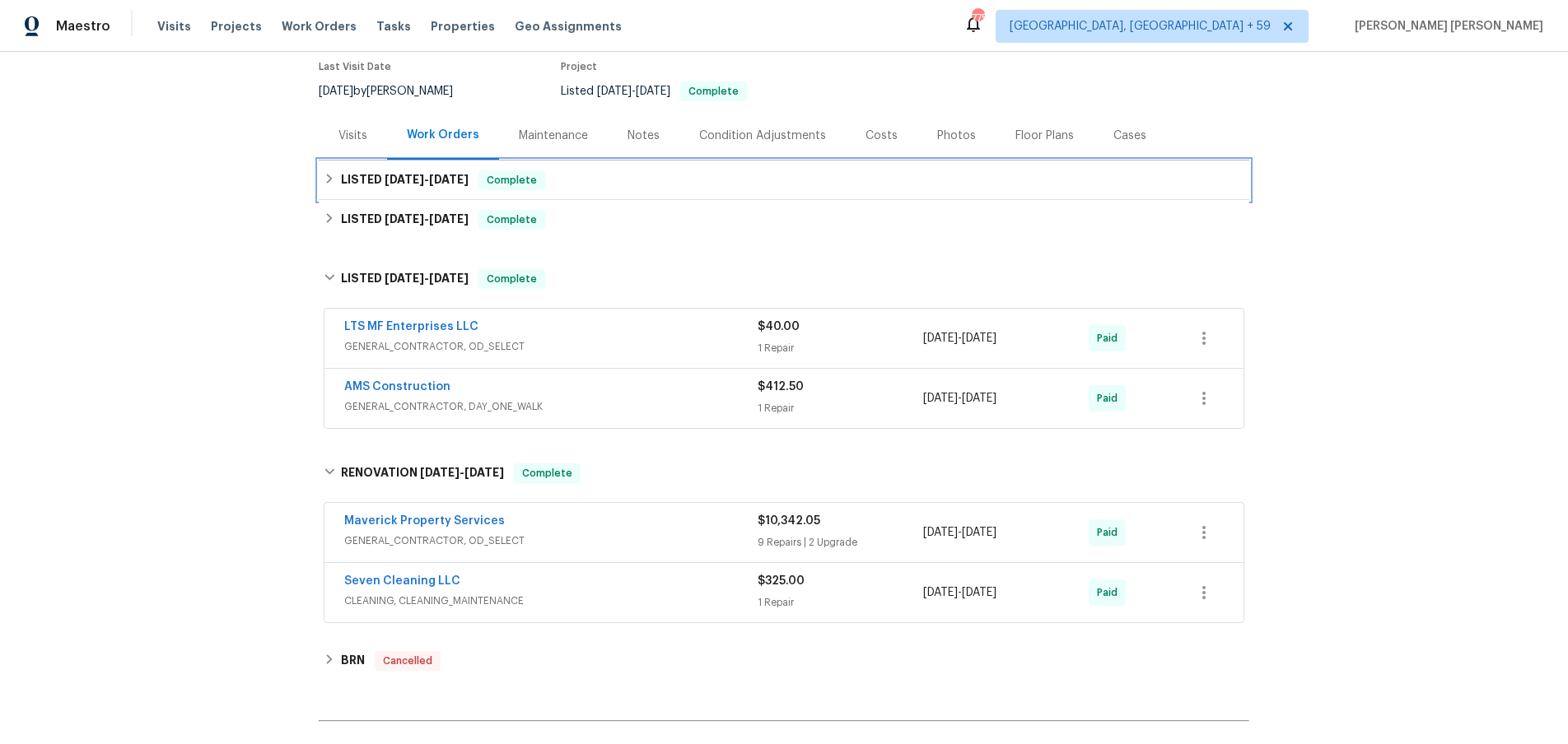
click at [626, 190] on div "LISTED 5/19/25 - 5/20/25 Complete" at bounding box center [784, 180] width 931 height 39
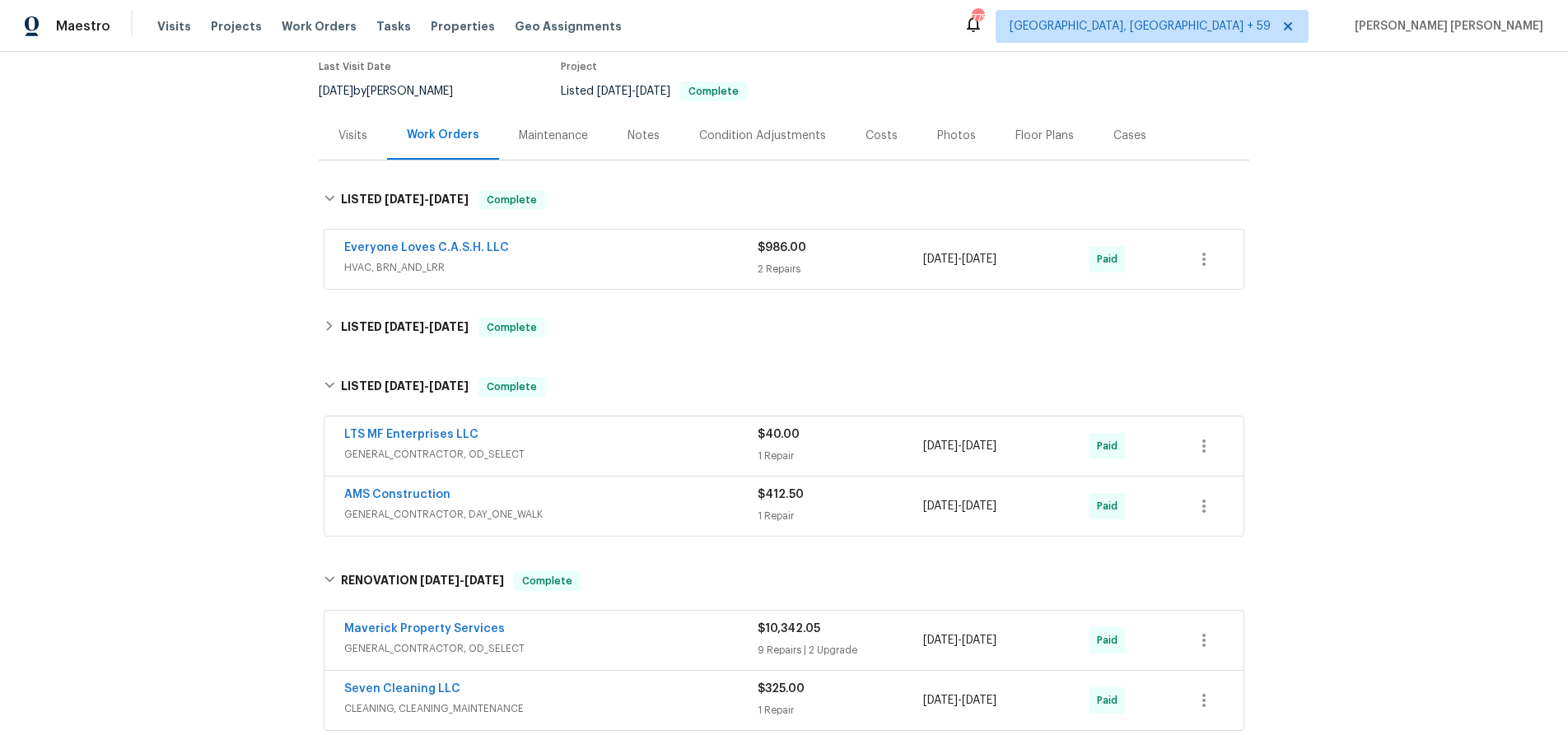
click at [662, 236] on div "Everyone Loves C.A.S.H. LLC HVAC, BRN_AND_LRR $986.00 2 Repairs 5/19/2025 - 5/2…" at bounding box center [784, 259] width 919 height 59
drag, startPoint x: 709, startPoint y: 263, endPoint x: 731, endPoint y: 256, distance: 23.1
click at [714, 260] on span "HVAC, BRN_AND_LRR" at bounding box center [551, 268] width 413 height 16
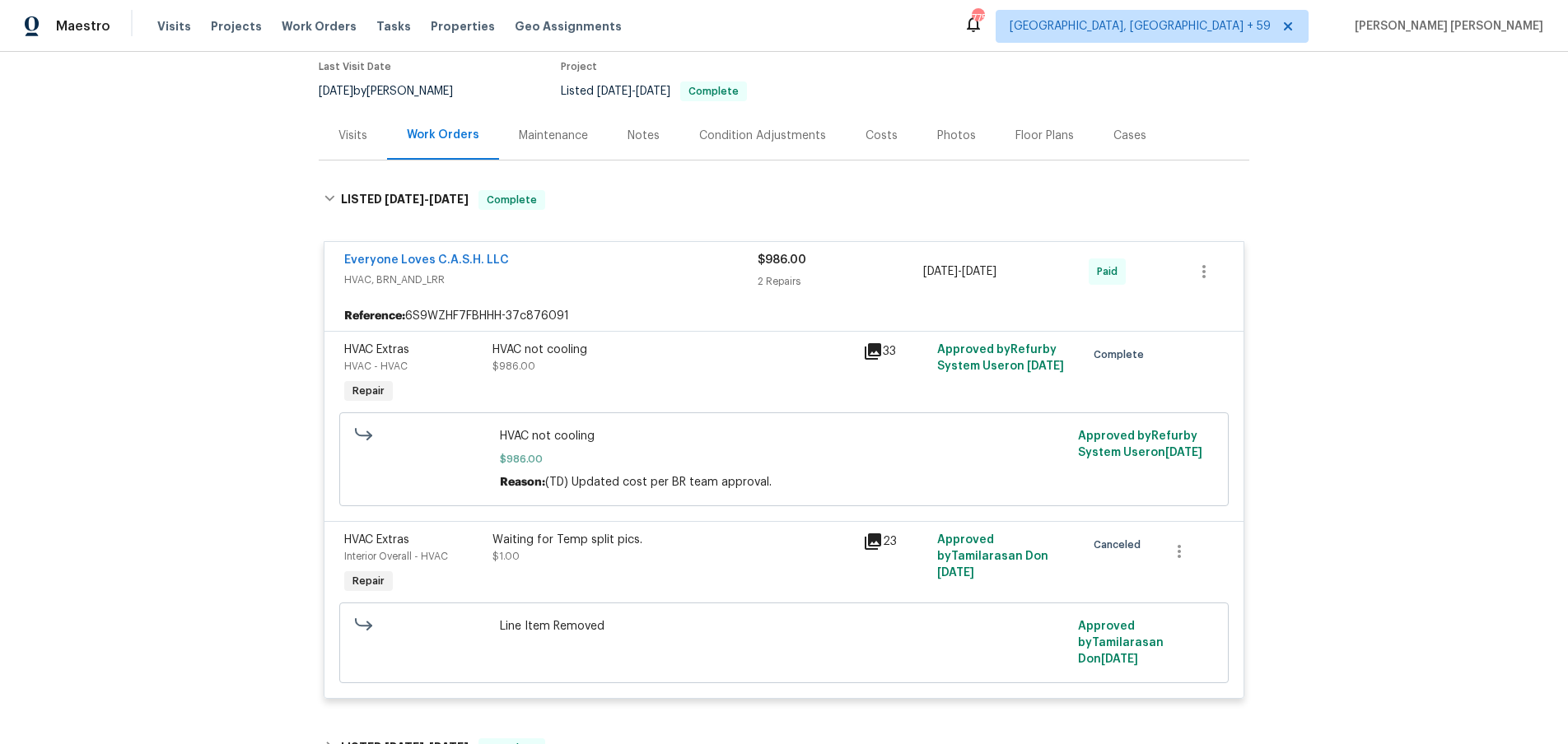
click at [358, 142] on div "Visits" at bounding box center [353, 136] width 29 height 16
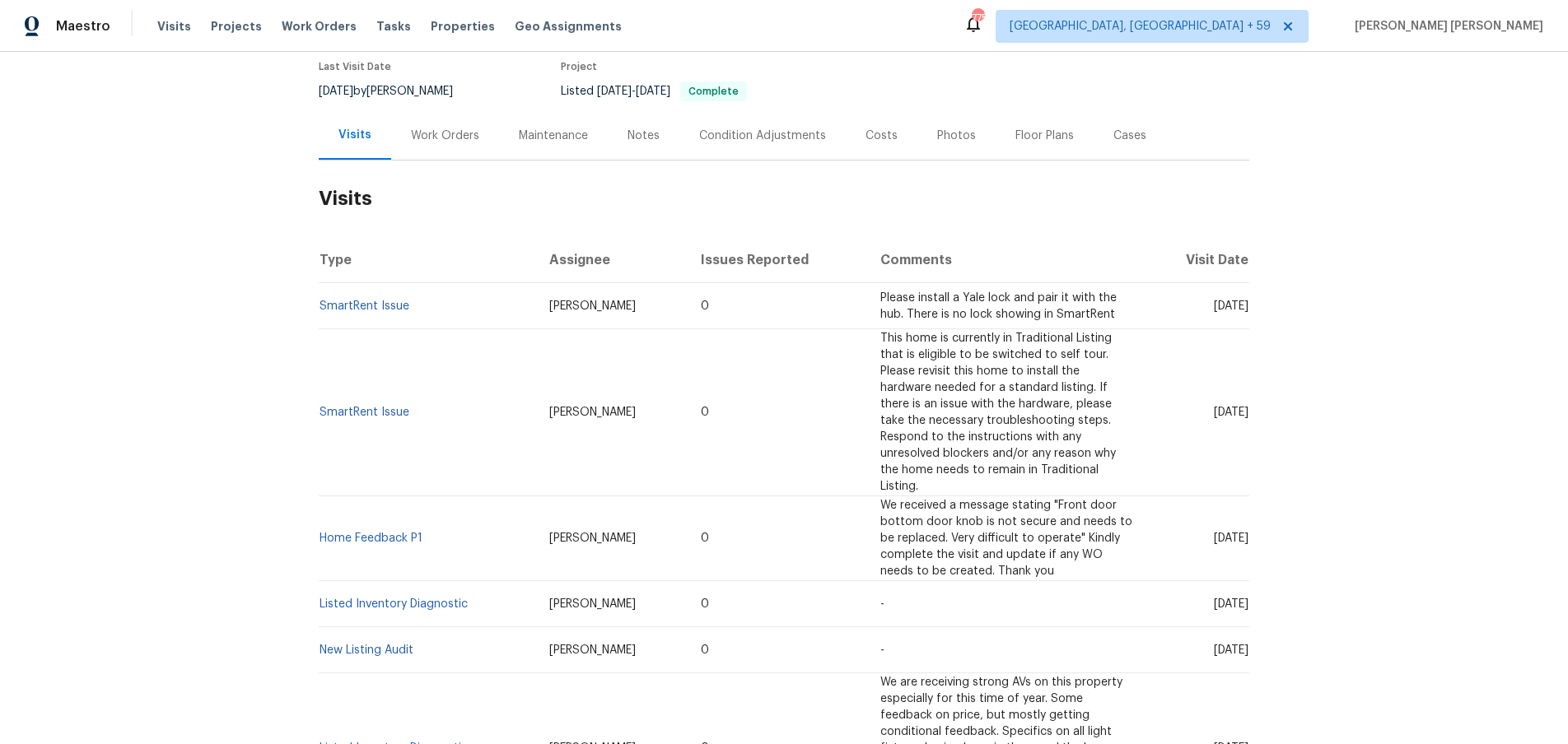
click at [559, 145] on div "Maintenance" at bounding box center [553, 136] width 109 height 48
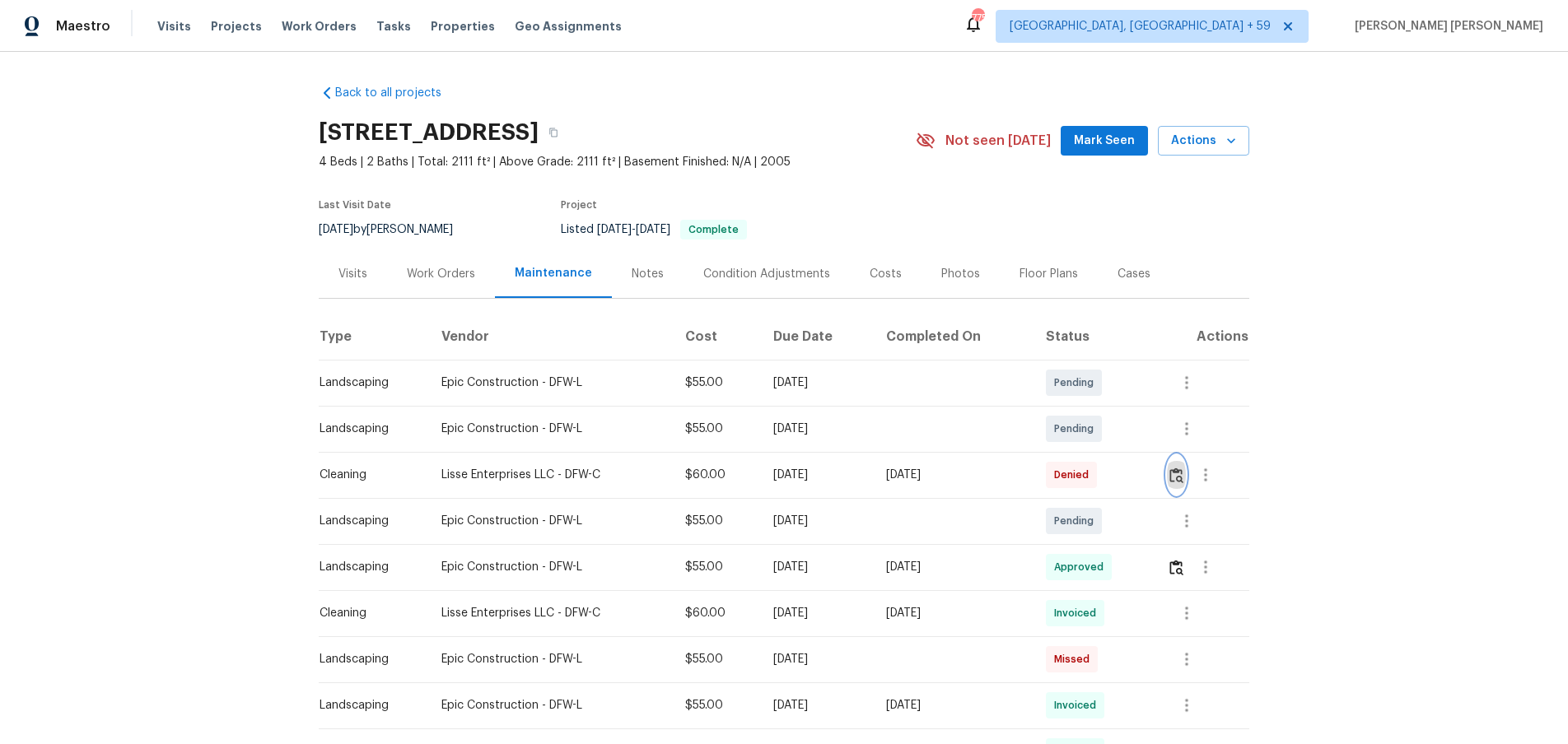
click at [1183, 475] on img "button" at bounding box center [1176, 475] width 14 height 16
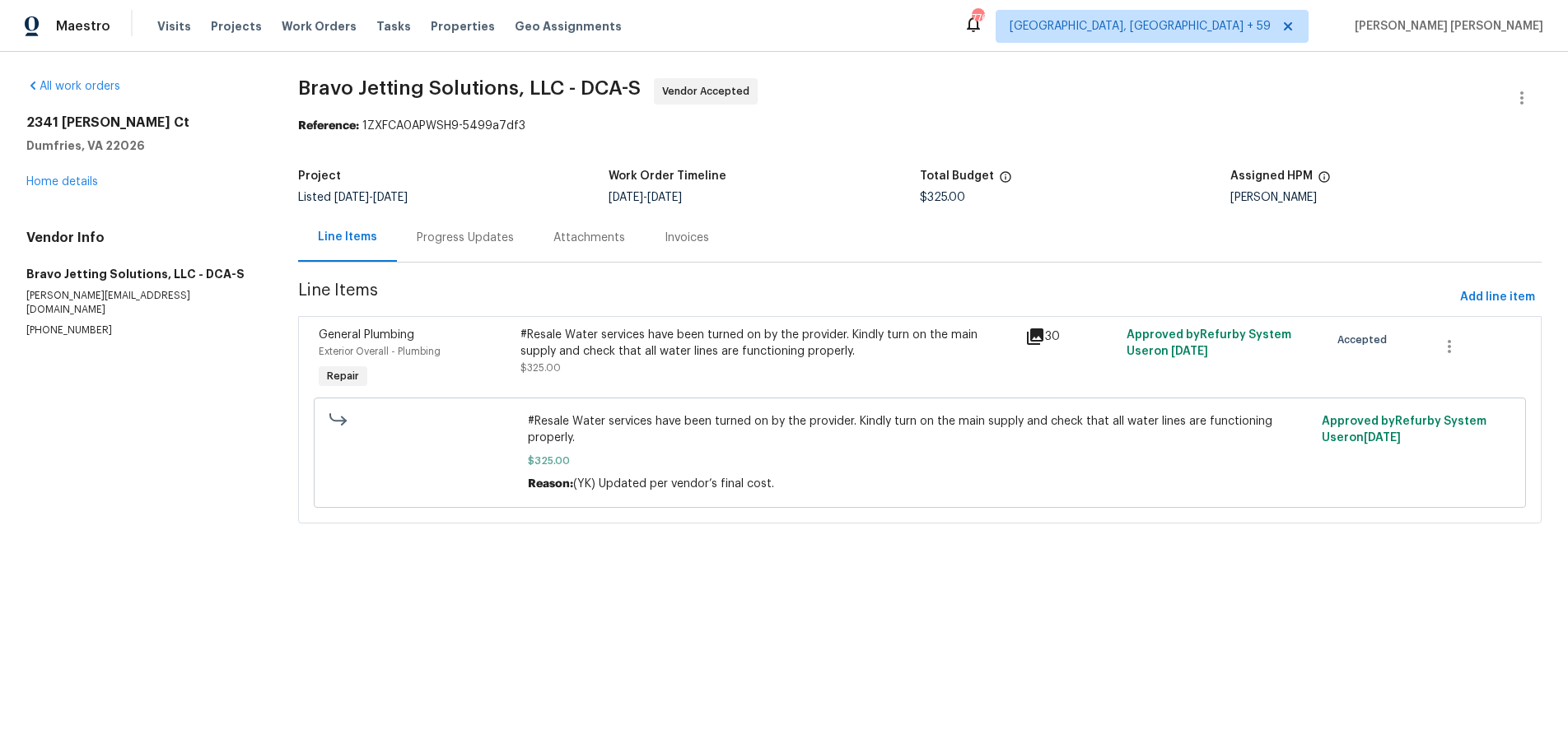
click at [1031, 335] on icon at bounding box center [1035, 336] width 20 height 20
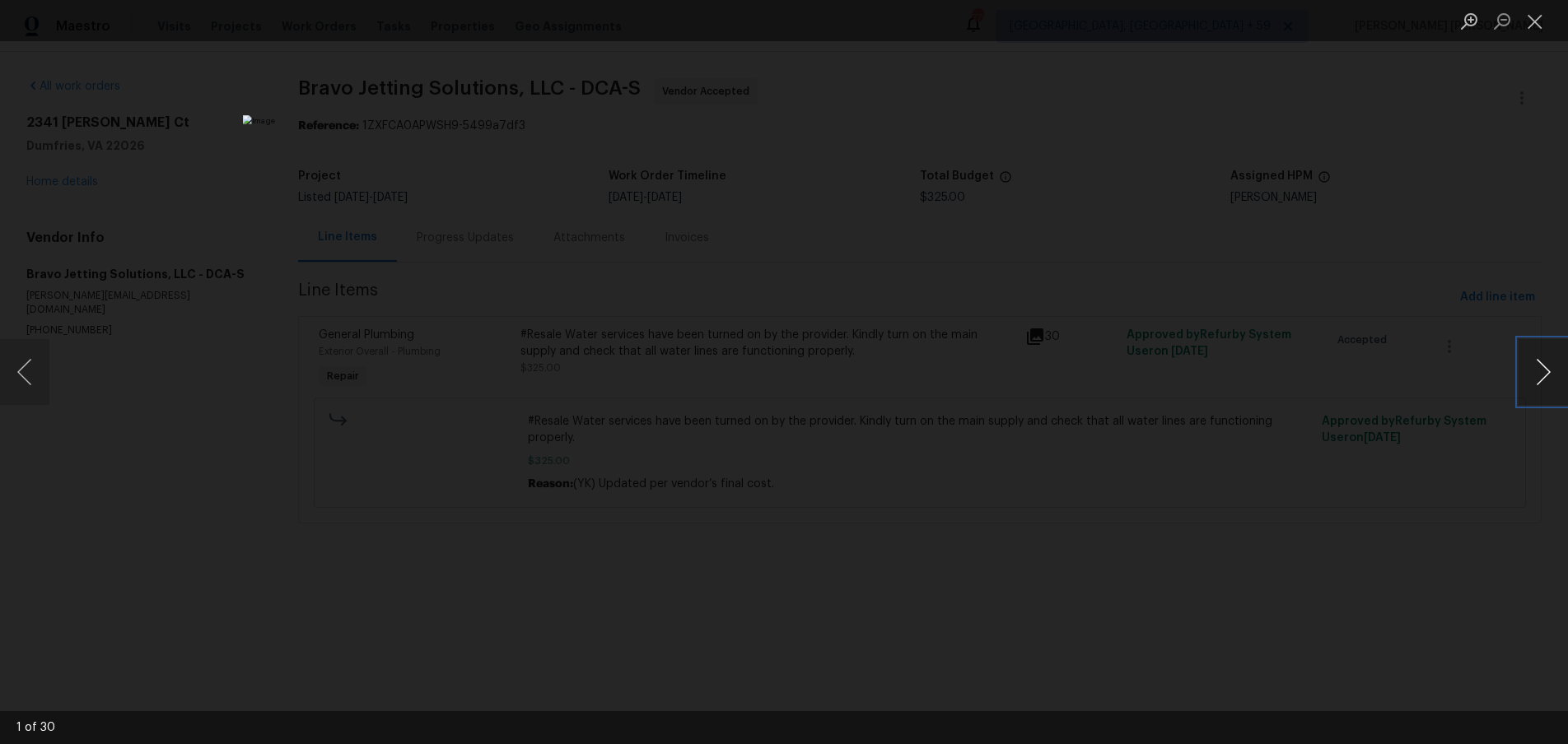
click at [1547, 383] on button "Next image" at bounding box center [1542, 372] width 49 height 66
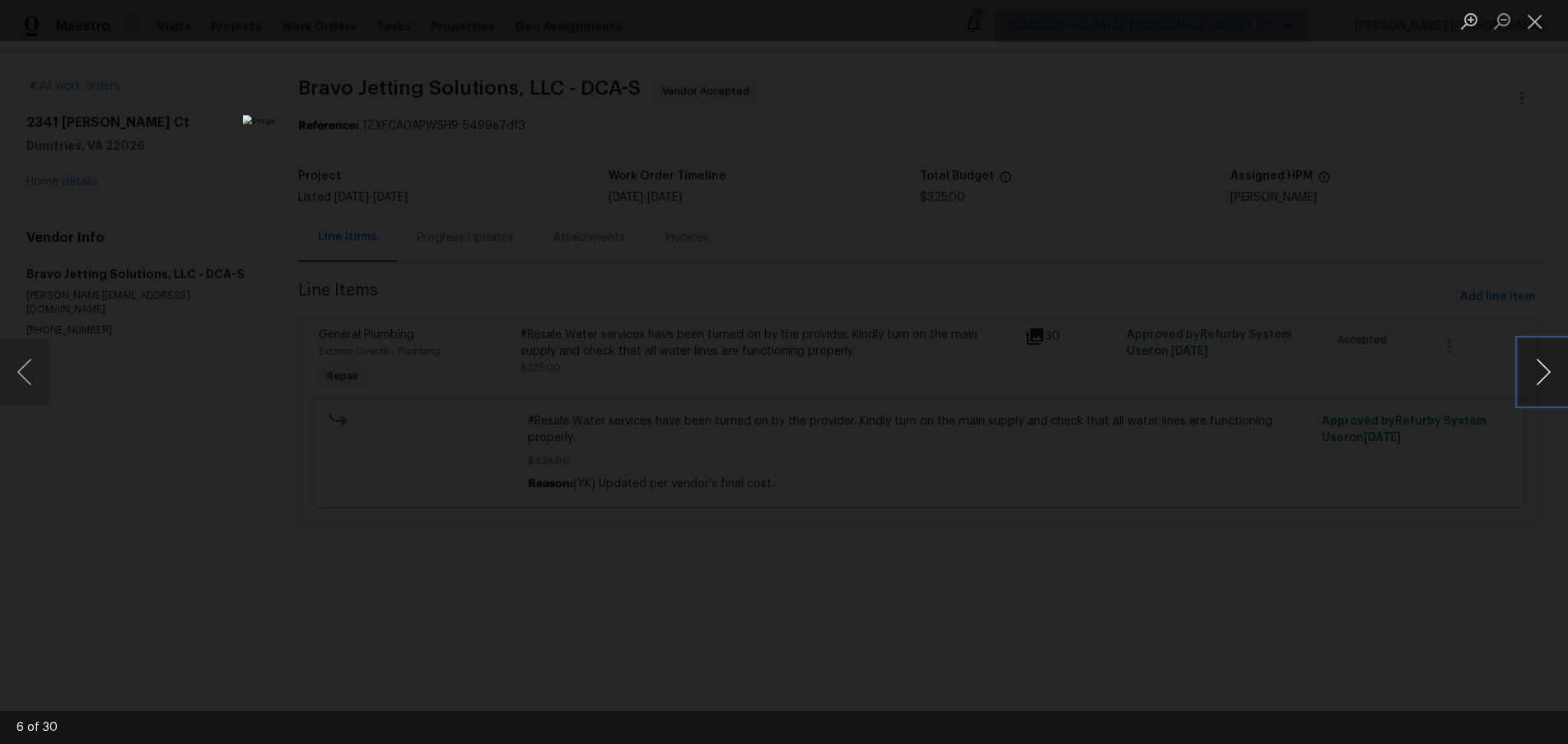
click at [1545, 383] on button "Next image" at bounding box center [1542, 372] width 49 height 66
click at [414, 426] on div "Lightbox" at bounding box center [784, 372] width 1568 height 744
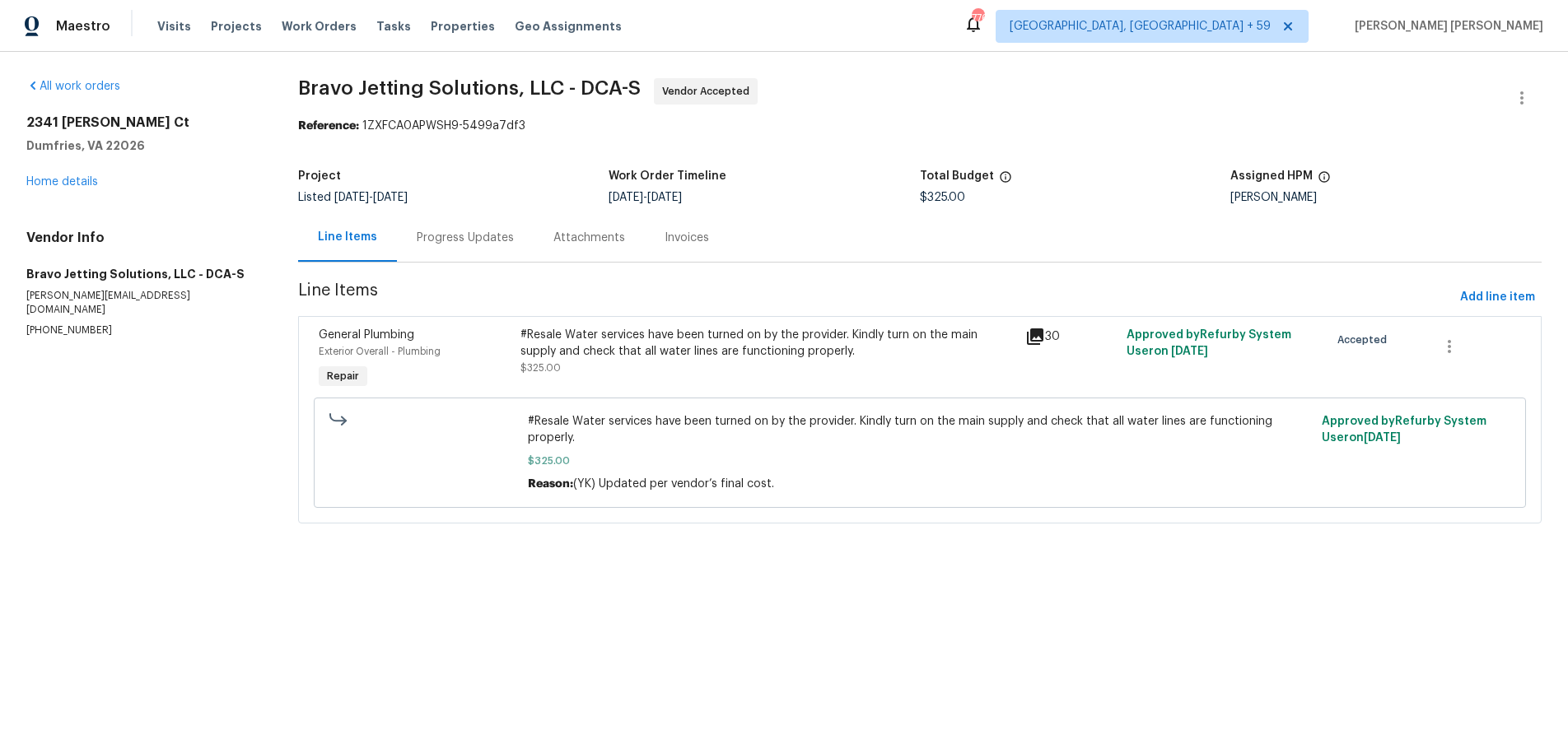
drag, startPoint x: 446, startPoint y: 239, endPoint x: 466, endPoint y: 251, distance: 23.3
click at [446, 239] on div "Progress Updates" at bounding box center [465, 237] width 97 height 16
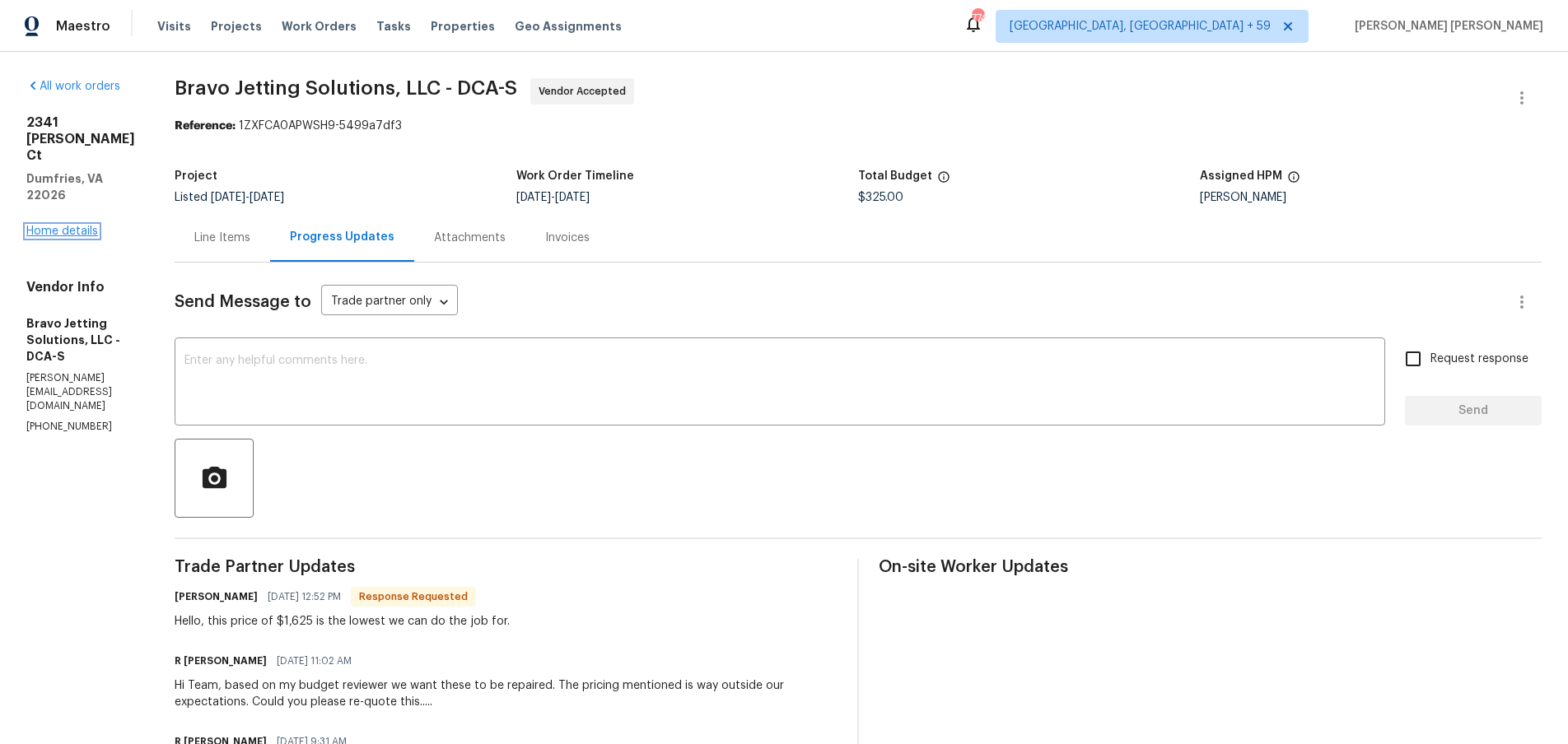
click at [65, 226] on link "Home details" at bounding box center [62, 231] width 71 height 12
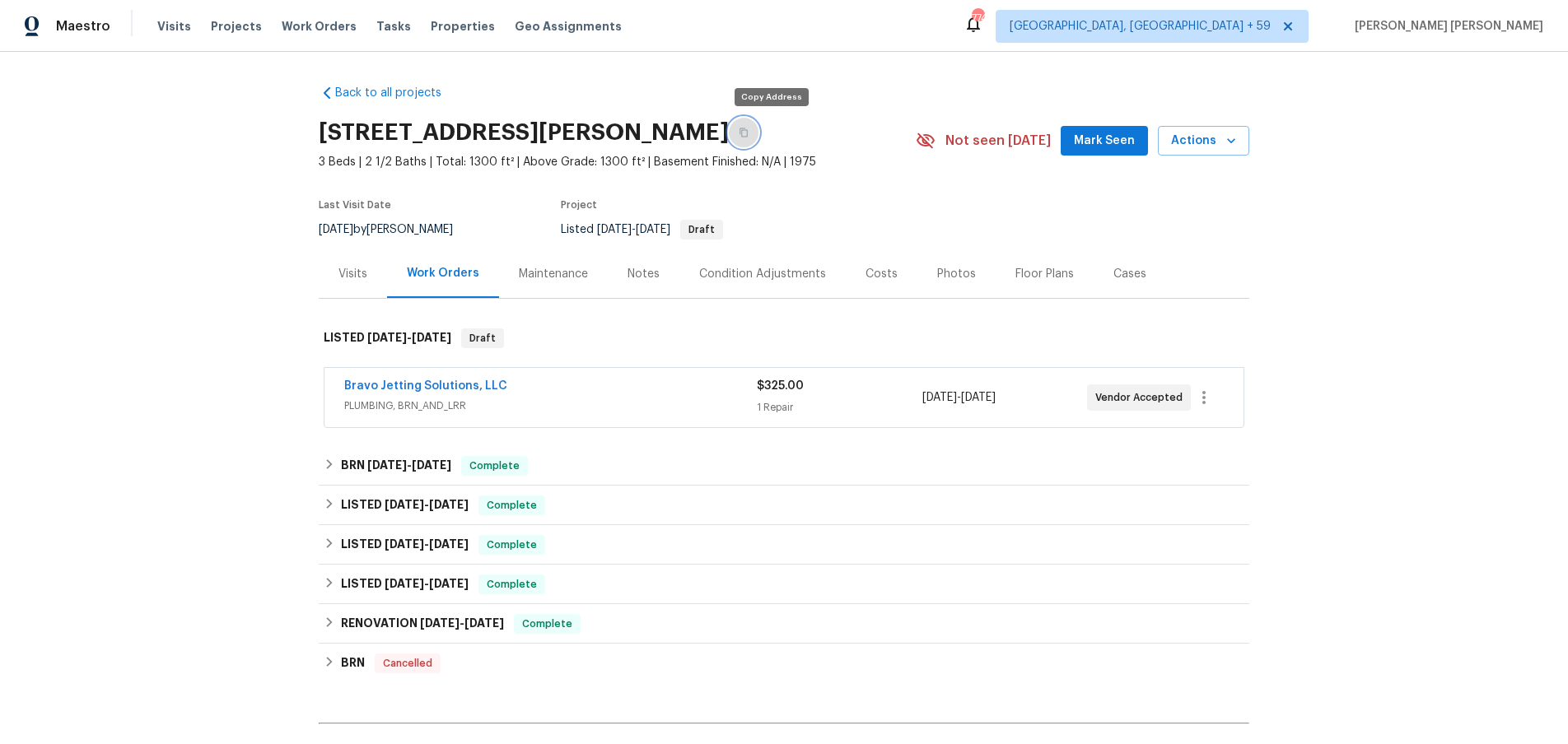
click at [748, 136] on icon "button" at bounding box center [743, 133] width 8 height 9
click at [635, 391] on div "Bravo Jetting Solutions, LLC" at bounding box center [551, 387] width 412 height 20
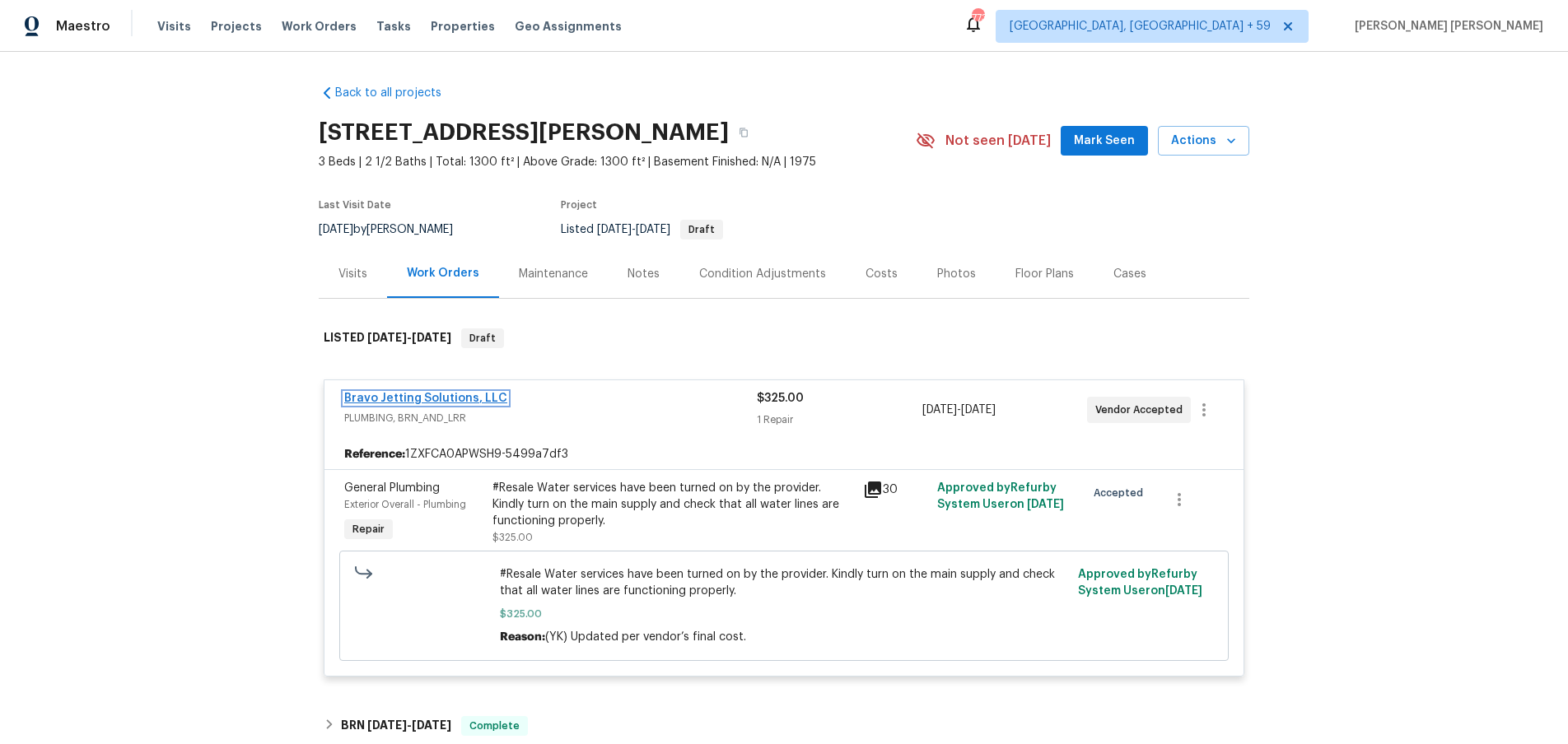
click at [464, 401] on link "Bravo Jetting Solutions, LLC" at bounding box center [426, 398] width 163 height 12
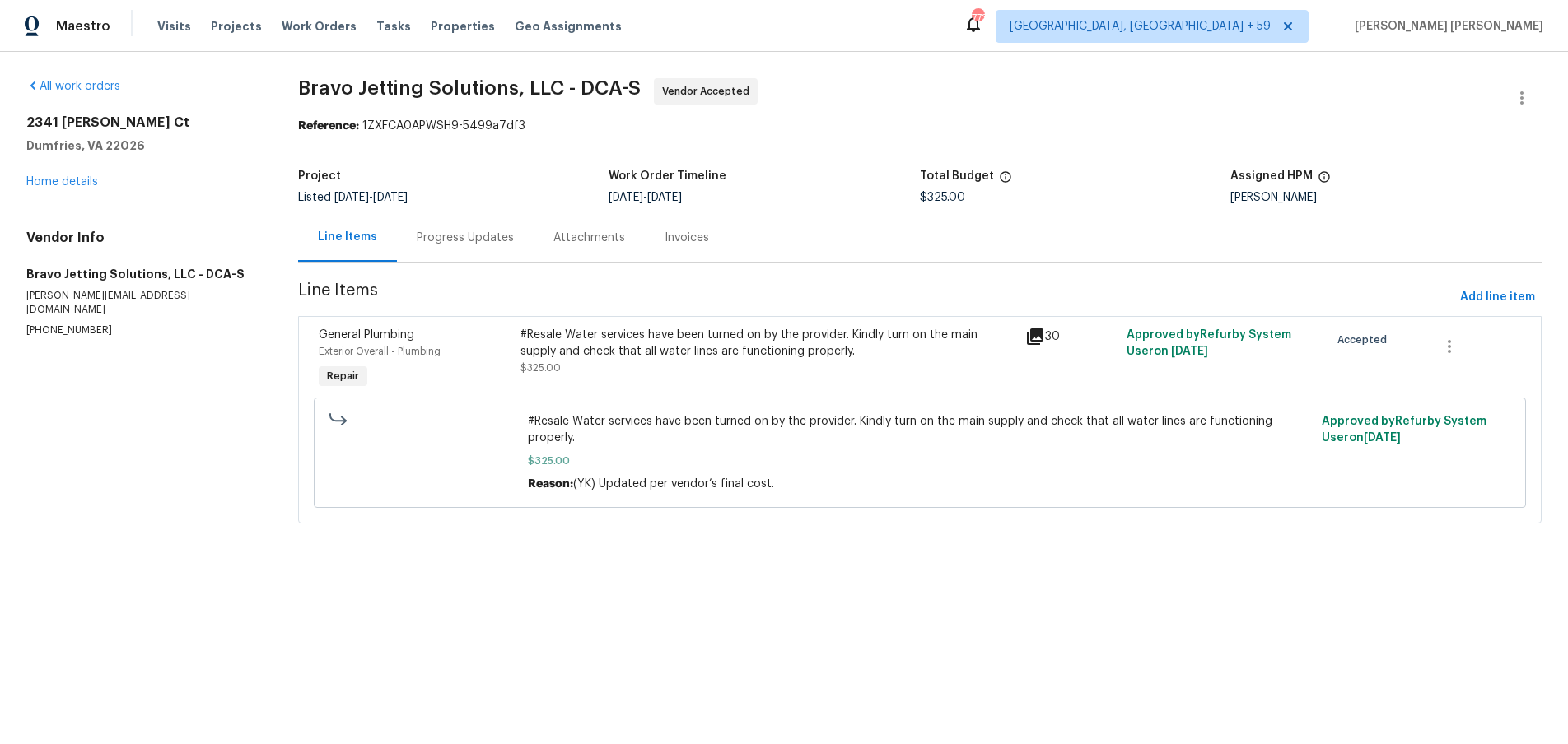
click at [461, 240] on div "Progress Updates" at bounding box center [465, 237] width 97 height 16
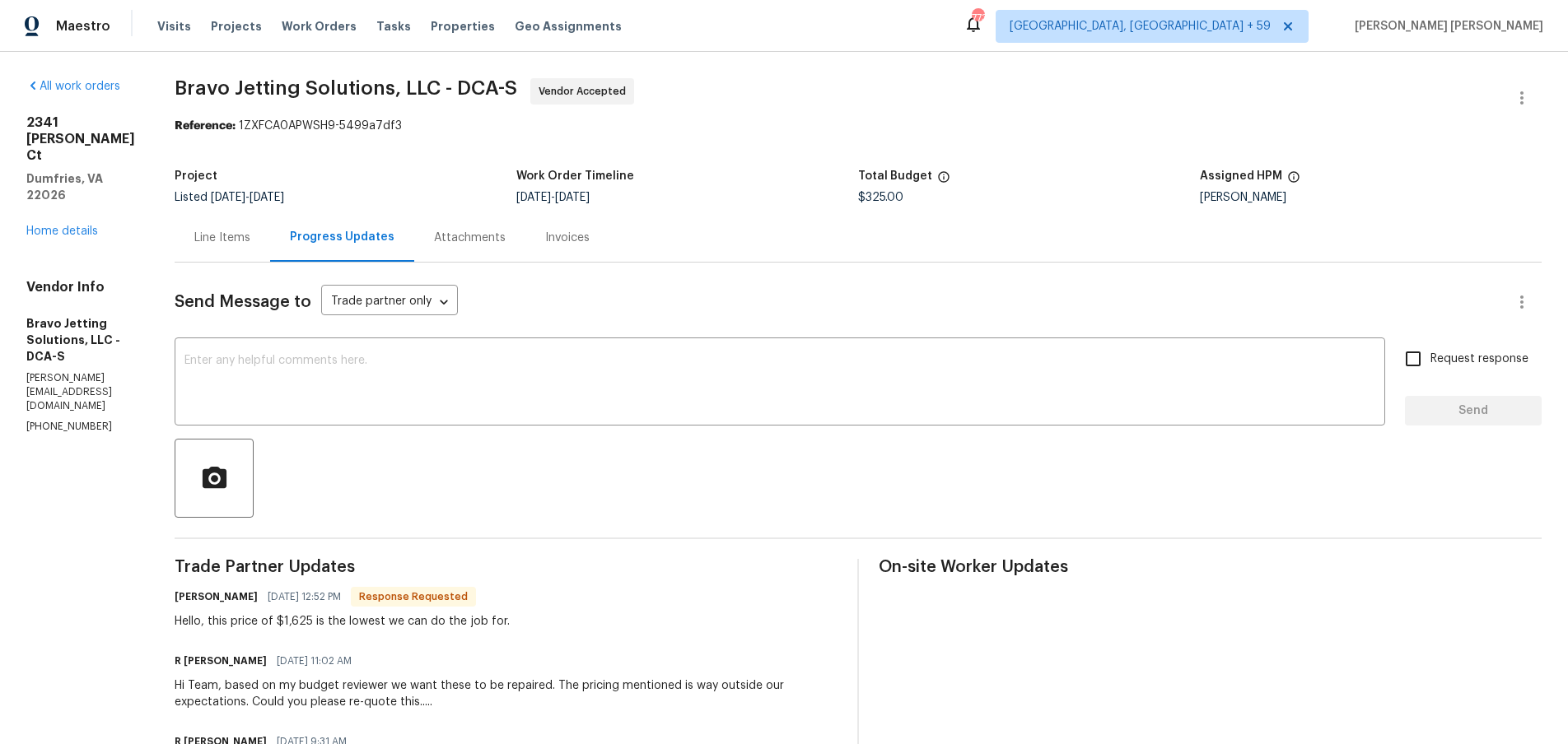
click at [250, 238] on div "Line Items" at bounding box center [222, 237] width 56 height 16
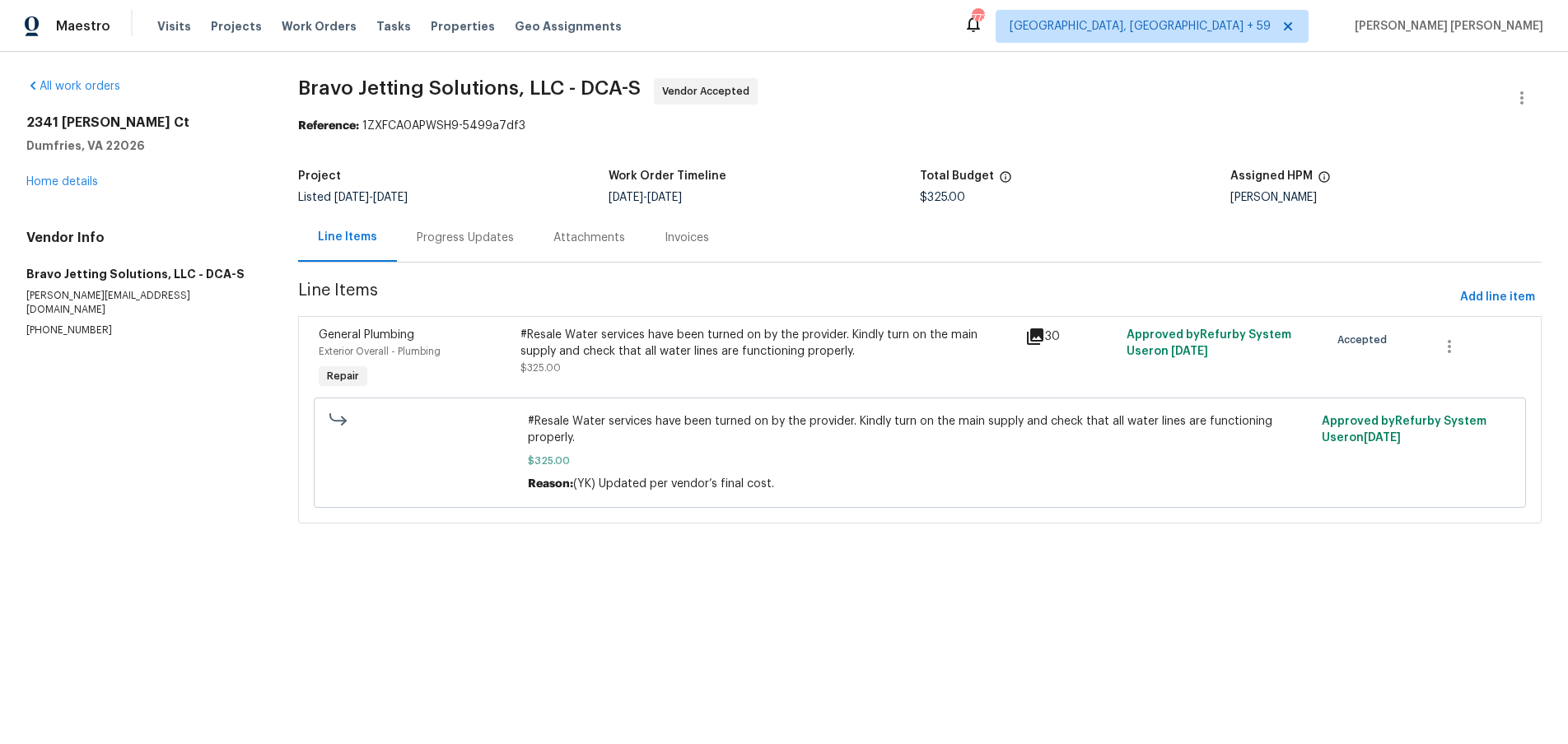
click at [1035, 335] on icon at bounding box center [1034, 336] width 16 height 16
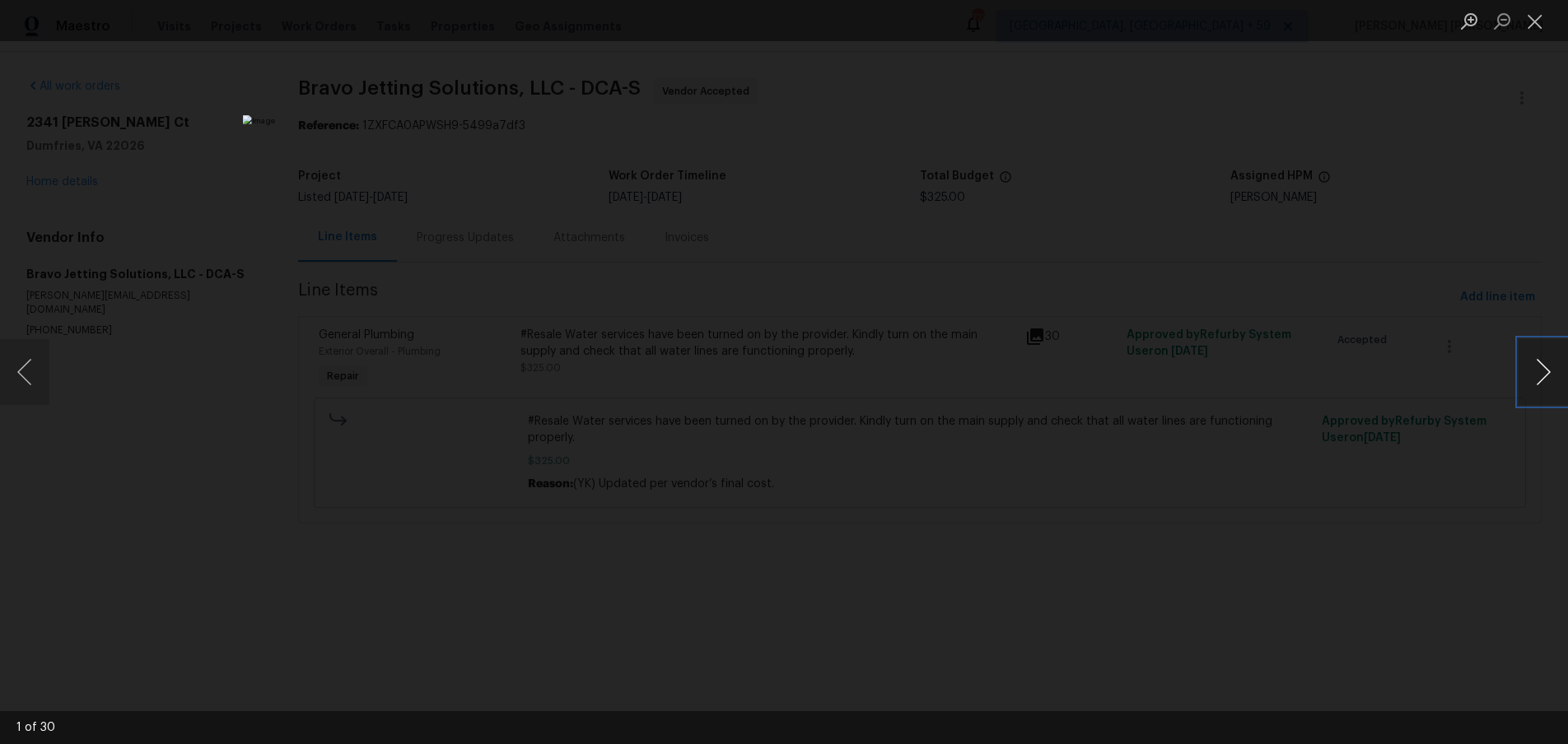
click at [1540, 380] on button "Next image" at bounding box center [1542, 372] width 49 height 66
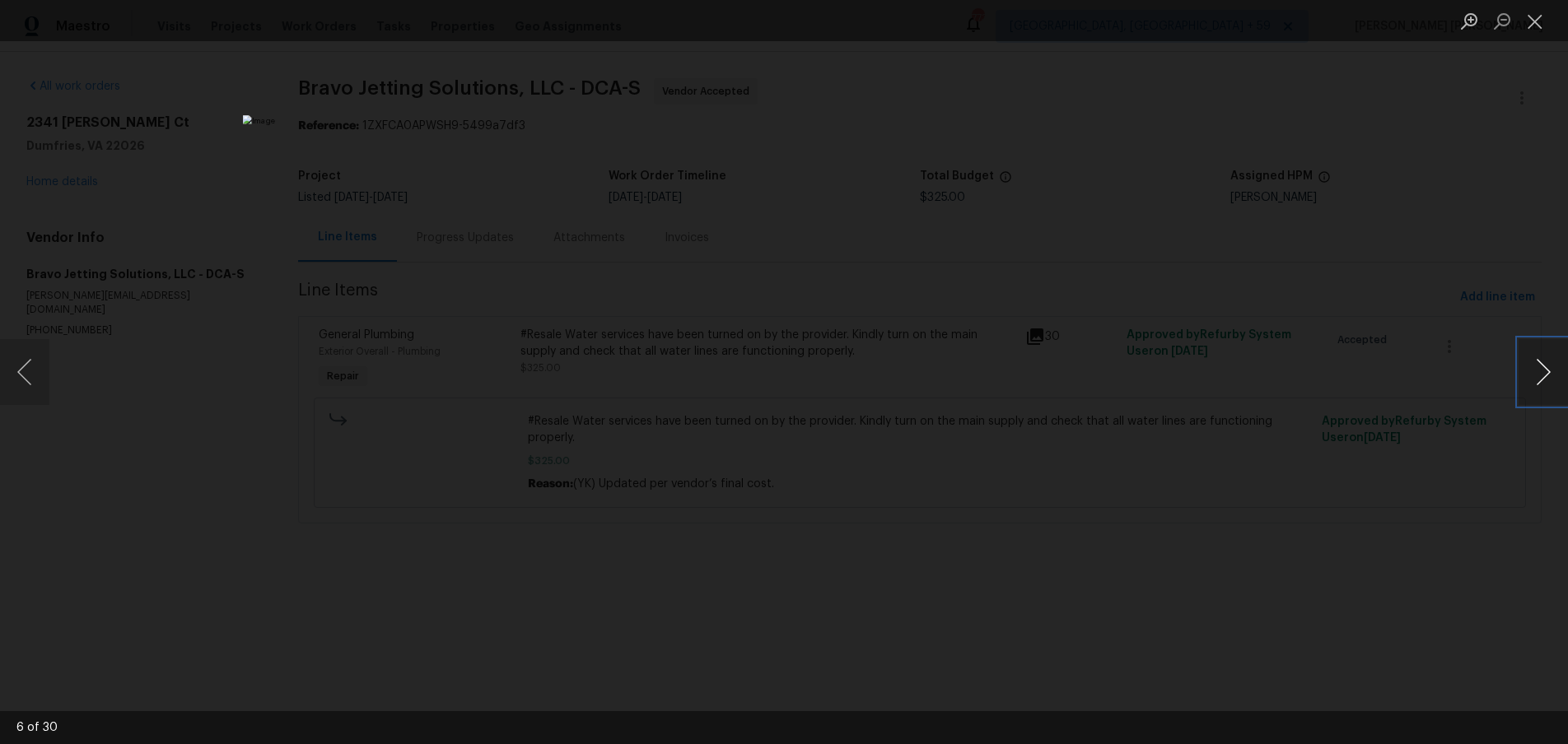
click at [1540, 380] on button "Next image" at bounding box center [1542, 372] width 49 height 66
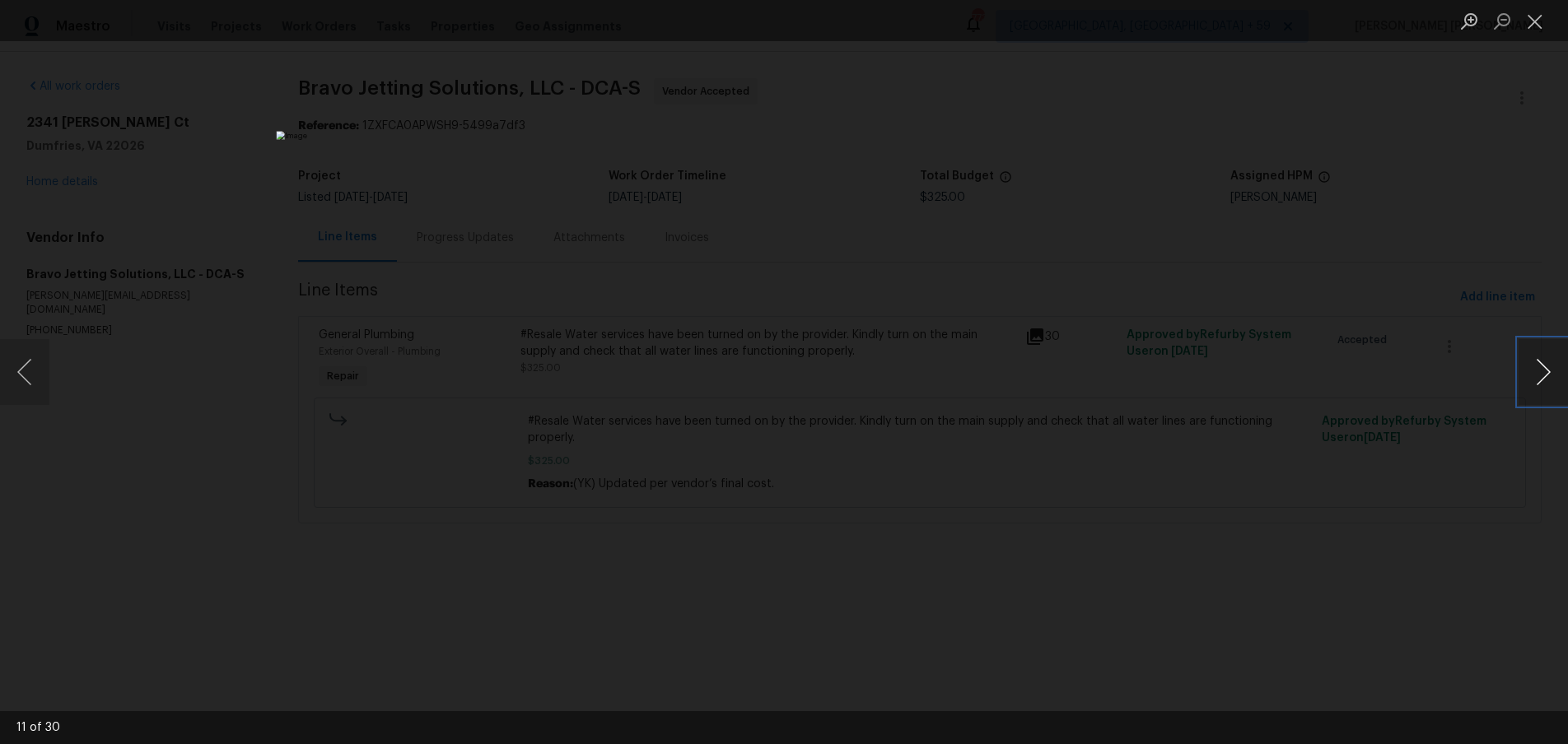
click at [1540, 380] on button "Next image" at bounding box center [1542, 372] width 49 height 66
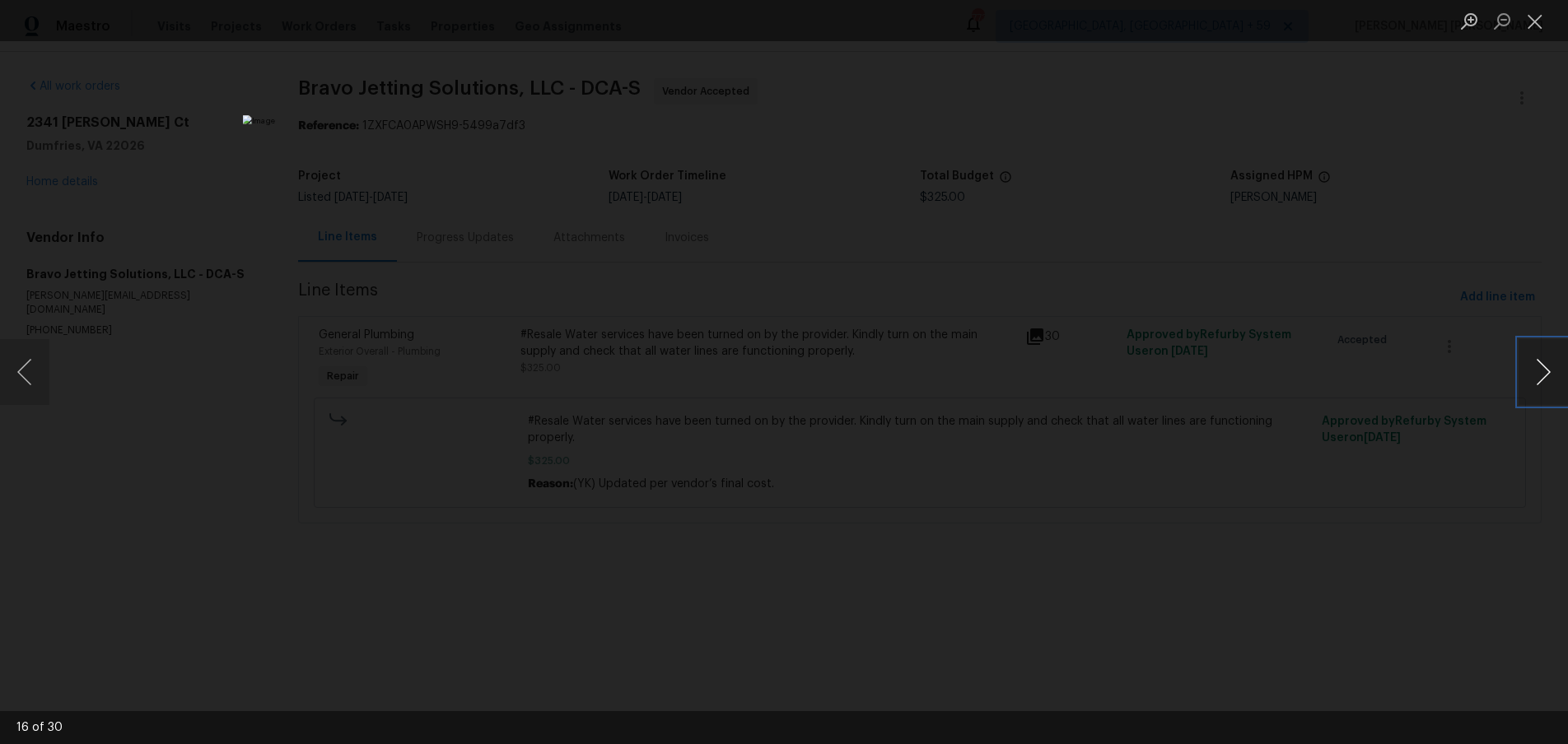
click at [1540, 380] on button "Next image" at bounding box center [1542, 372] width 49 height 66
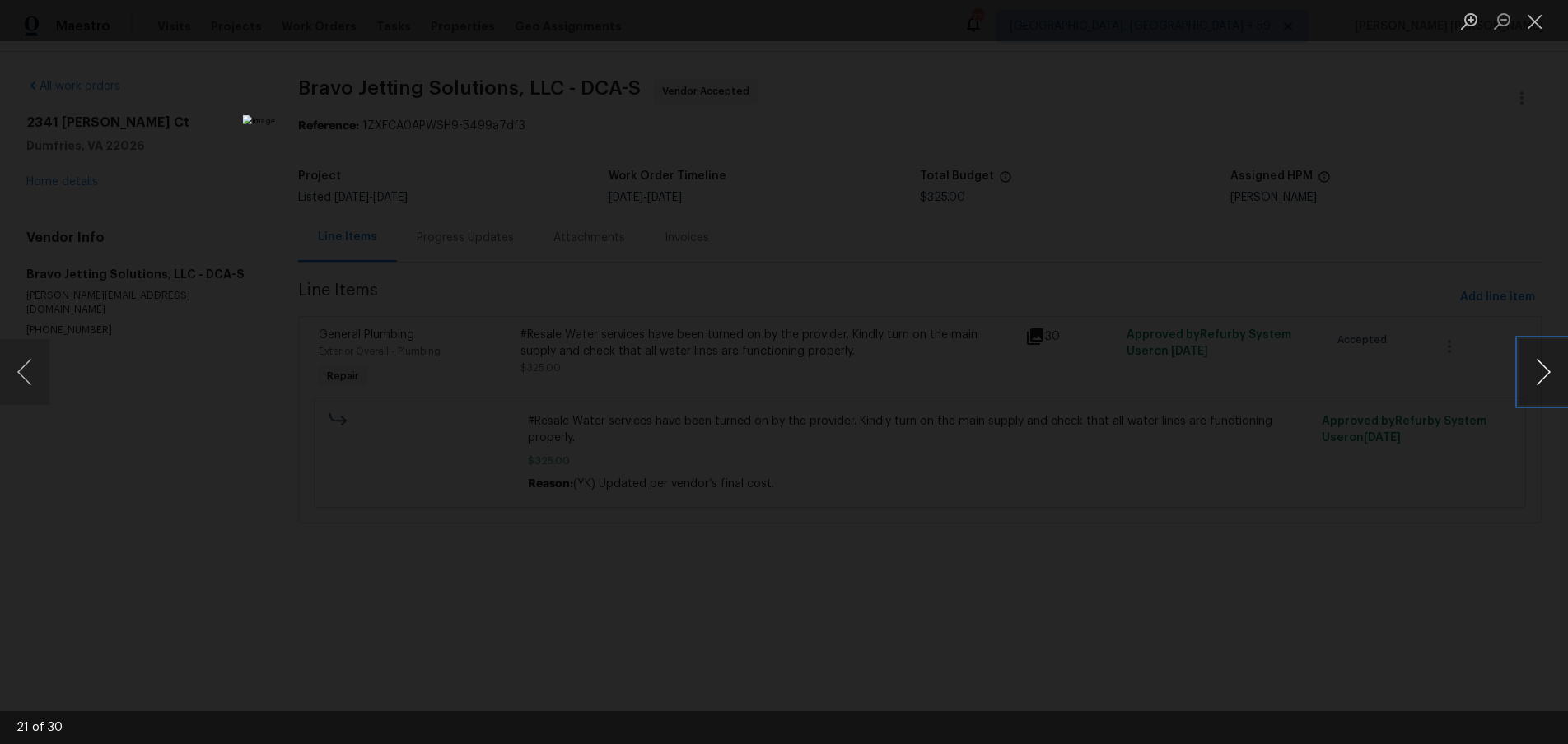
click at [1540, 380] on button "Next image" at bounding box center [1542, 372] width 49 height 66
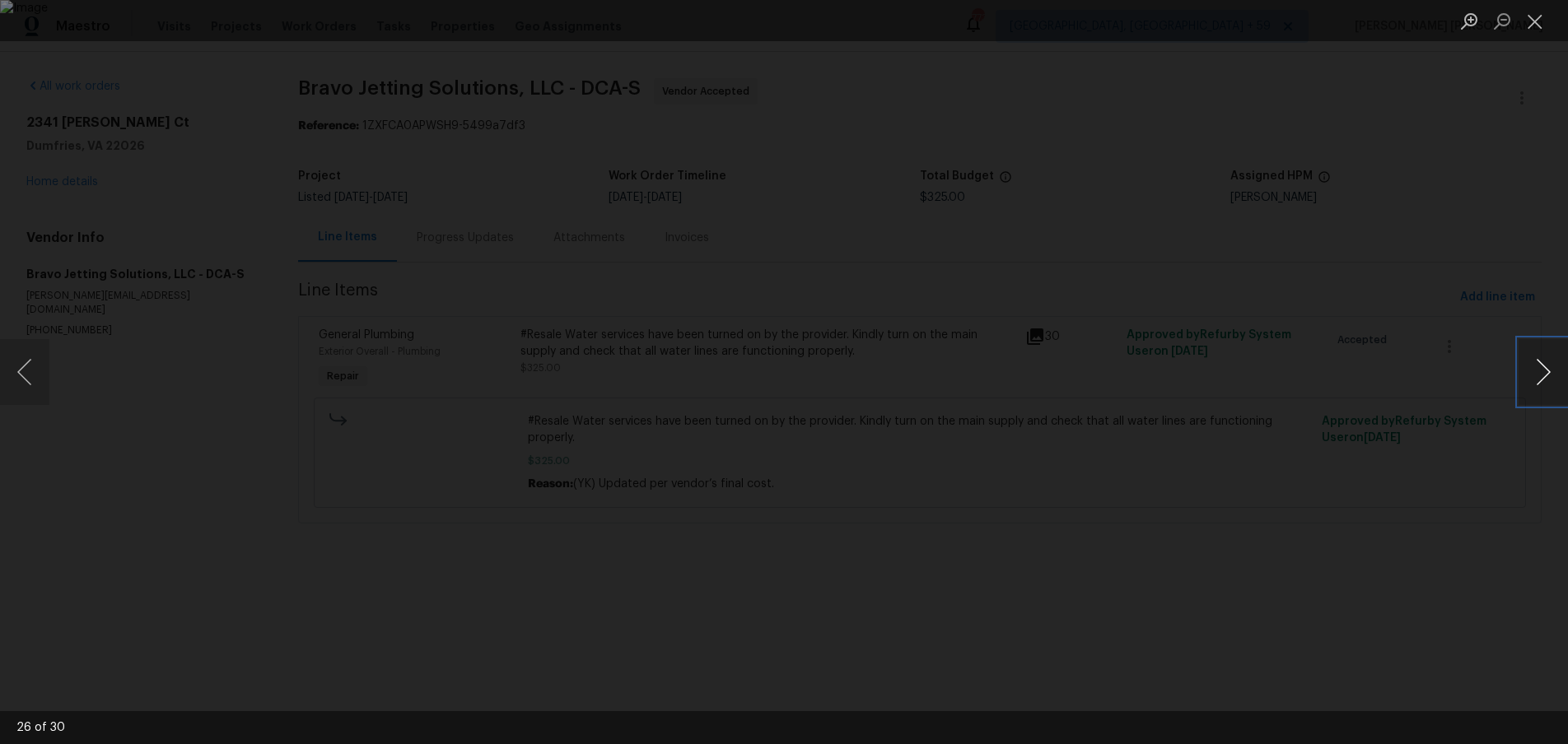
click at [1540, 380] on button "Next image" at bounding box center [1542, 372] width 49 height 66
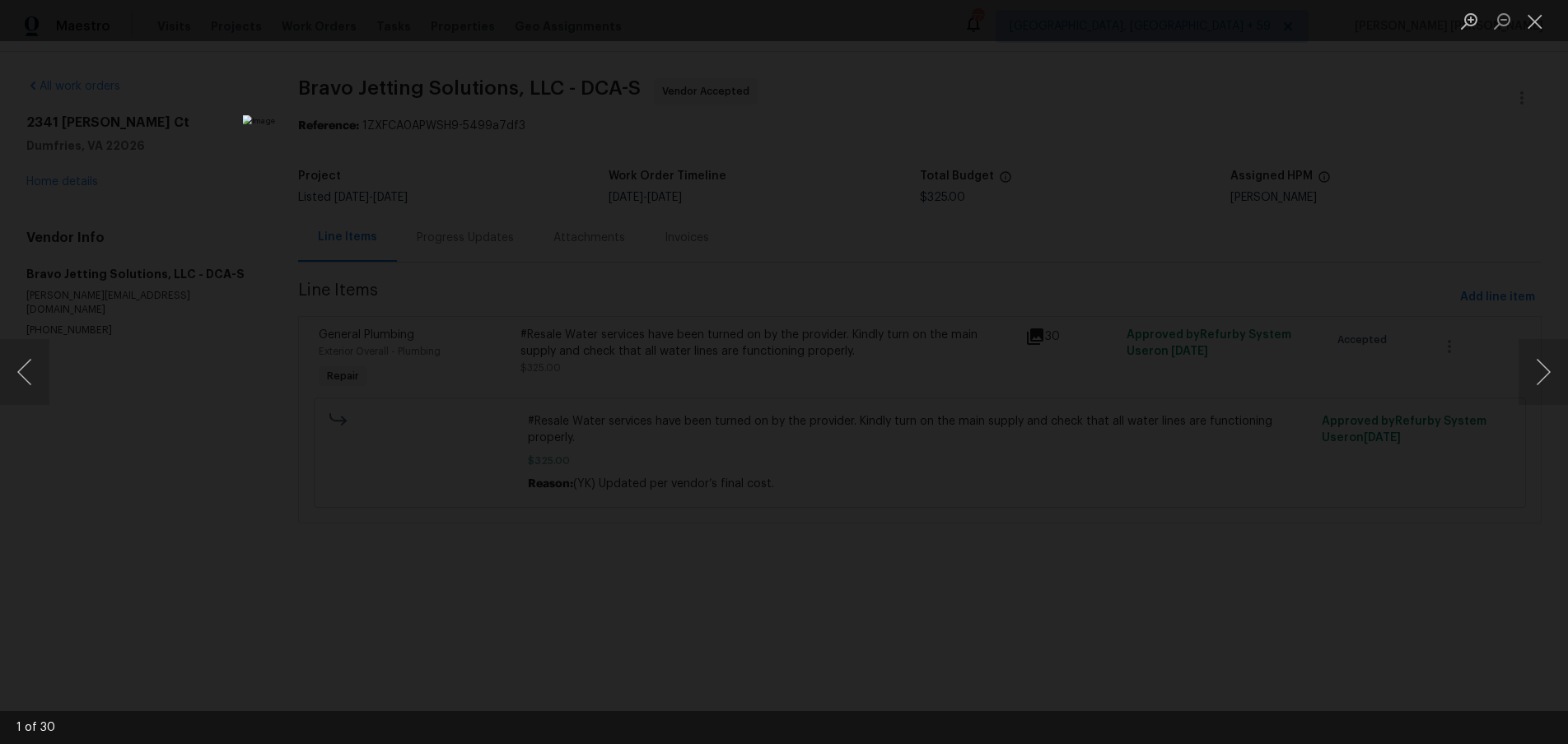
drag, startPoint x: 1462, startPoint y: 463, endPoint x: 1445, endPoint y: 462, distance: 17.0
click at [1461, 463] on div "Lightbox" at bounding box center [784, 372] width 1568 height 744
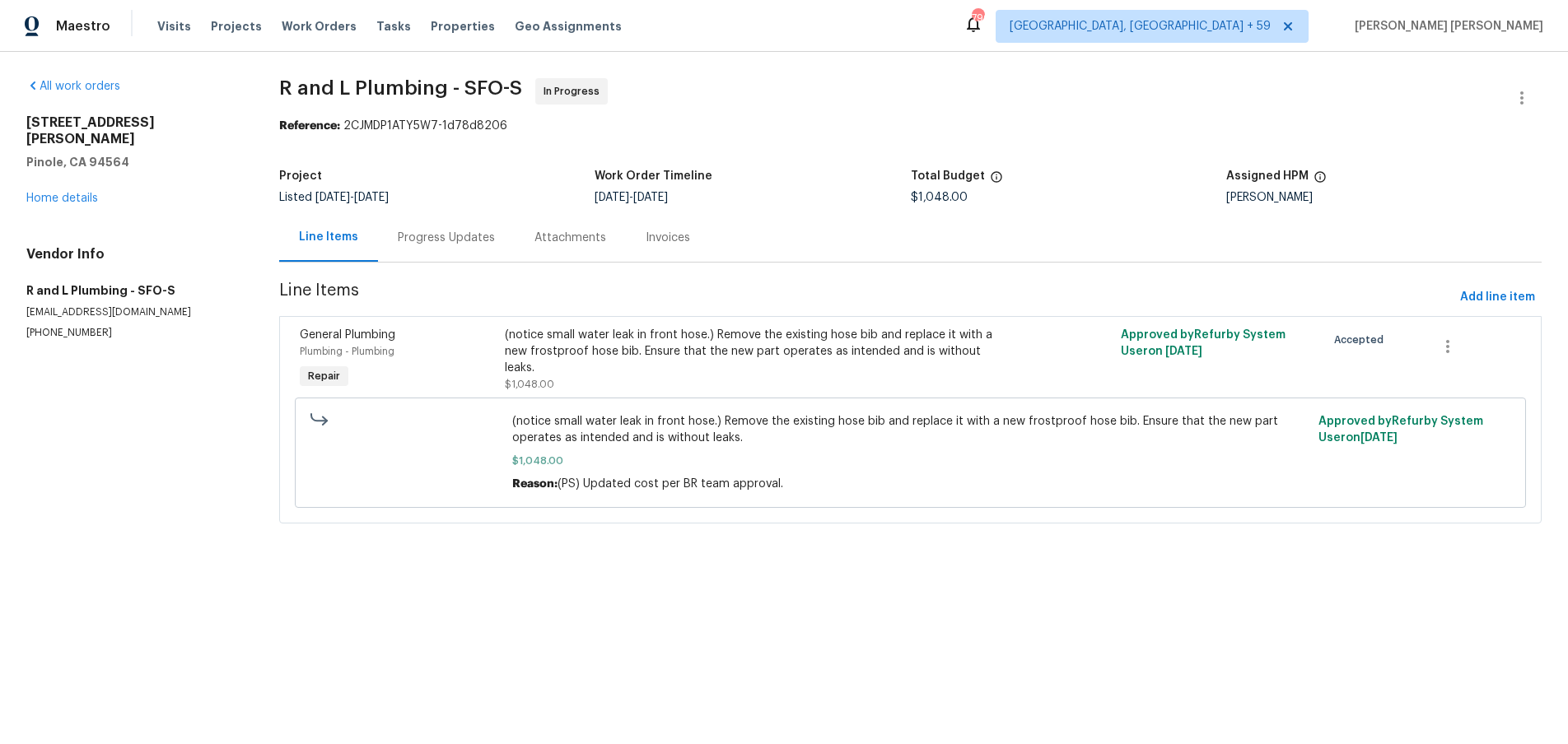
drag, startPoint x: 438, startPoint y: 240, endPoint x: 452, endPoint y: 259, distance: 23.6
click at [437, 239] on div "Progress Updates" at bounding box center [446, 237] width 97 height 16
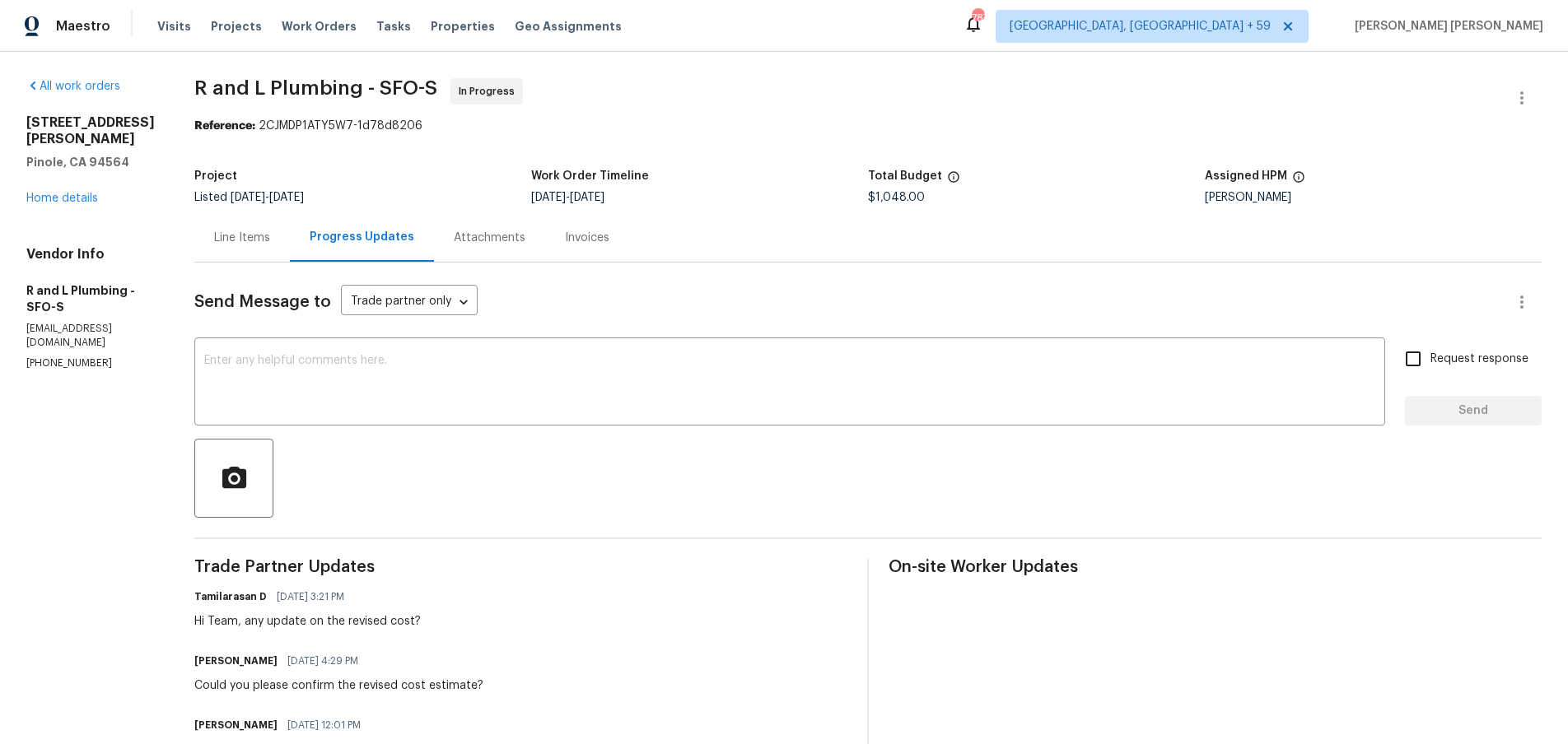
click at [214, 244] on div "Line Items" at bounding box center [242, 237] width 56 height 16
